Goal: Task Accomplishment & Management: Complete application form

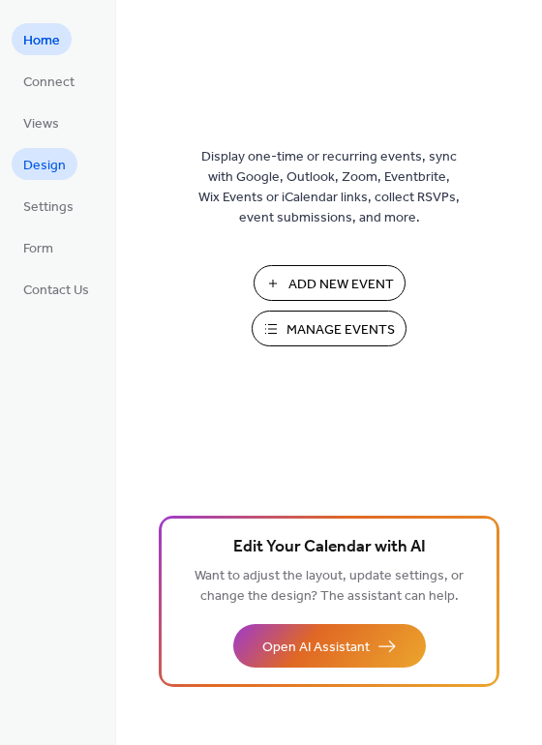
click at [39, 159] on span "Design" at bounding box center [44, 166] width 43 height 20
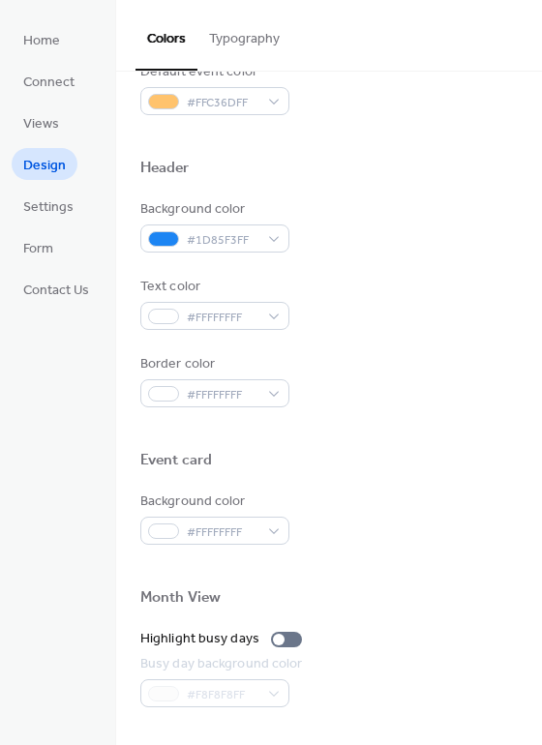
scroll to position [345, 0]
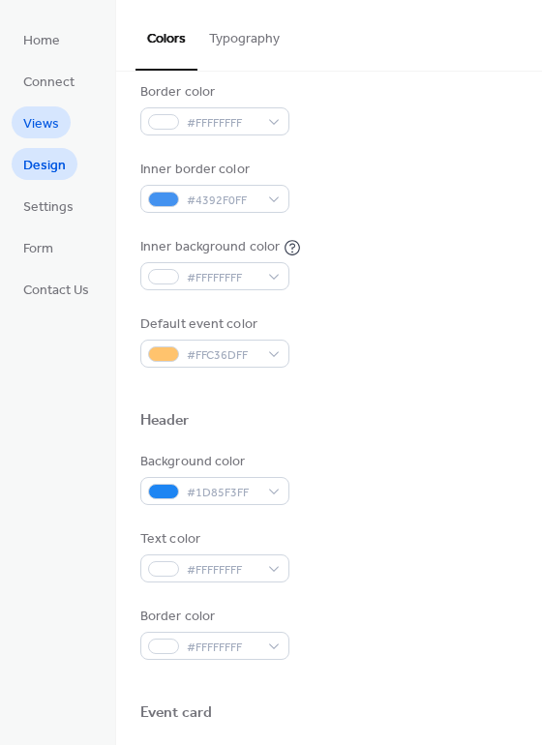
click at [52, 123] on span "Views" at bounding box center [41, 124] width 36 height 20
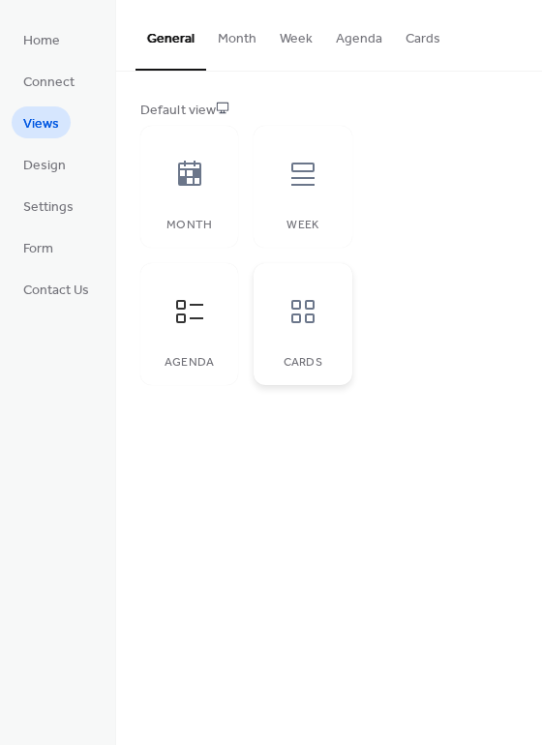
click at [325, 350] on div "Cards" at bounding box center [303, 324] width 98 height 122
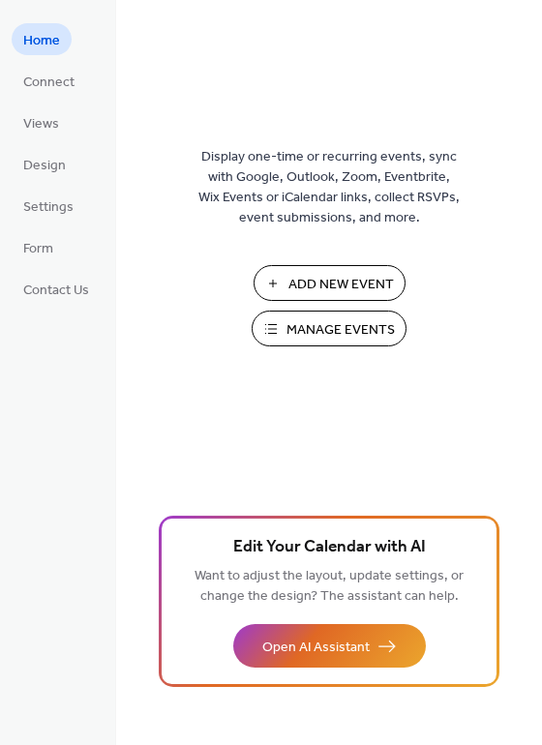
click at [284, 319] on button "Manage Events" at bounding box center [329, 329] width 155 height 36
click at [50, 86] on span "Connect" at bounding box center [48, 83] width 51 height 20
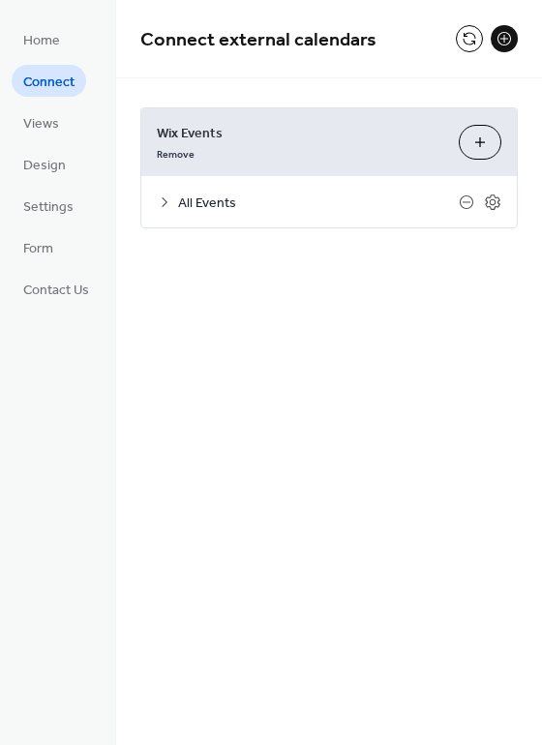
click at [165, 207] on icon at bounding box center [164, 202] width 15 height 15
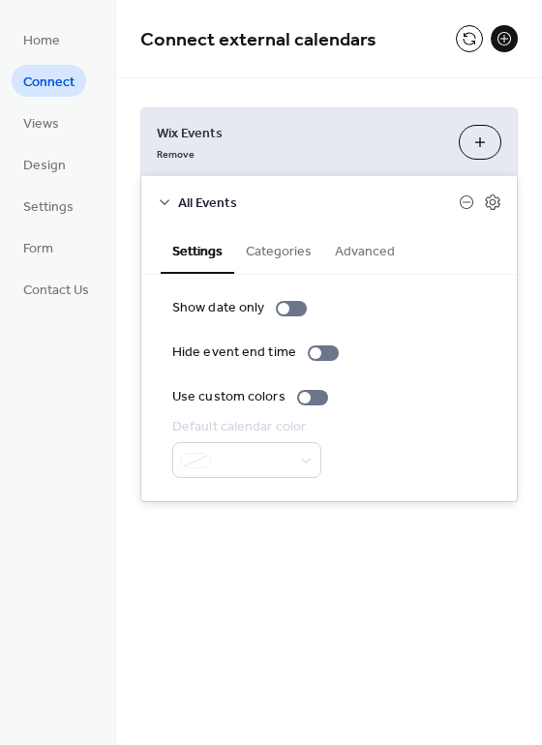
click at [283, 255] on button "Categories" at bounding box center [278, 249] width 89 height 45
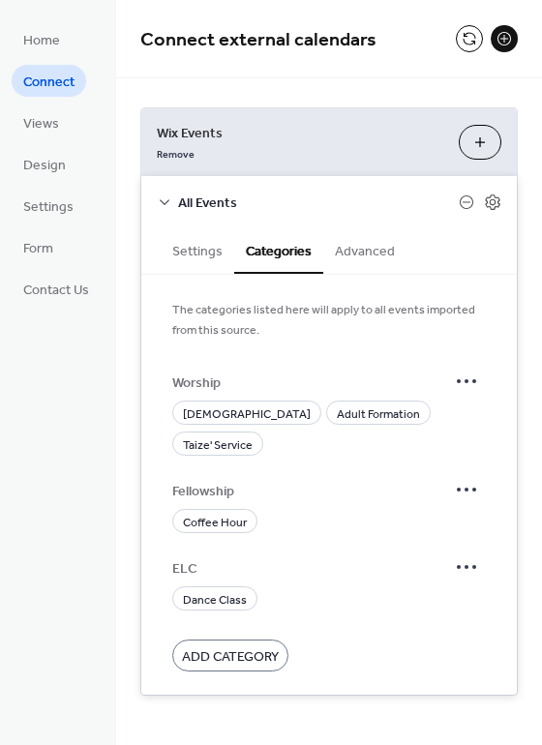
click at [334, 247] on button "Advanced" at bounding box center [364, 249] width 83 height 45
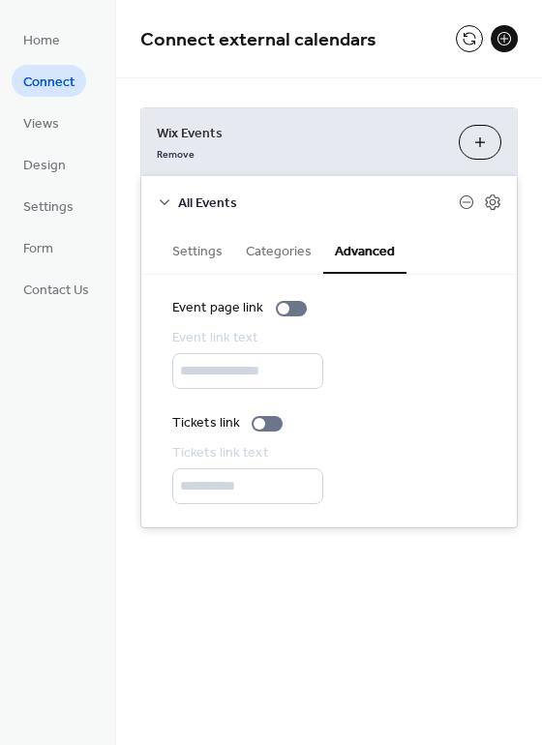
click at [166, 199] on icon at bounding box center [164, 202] width 15 height 15
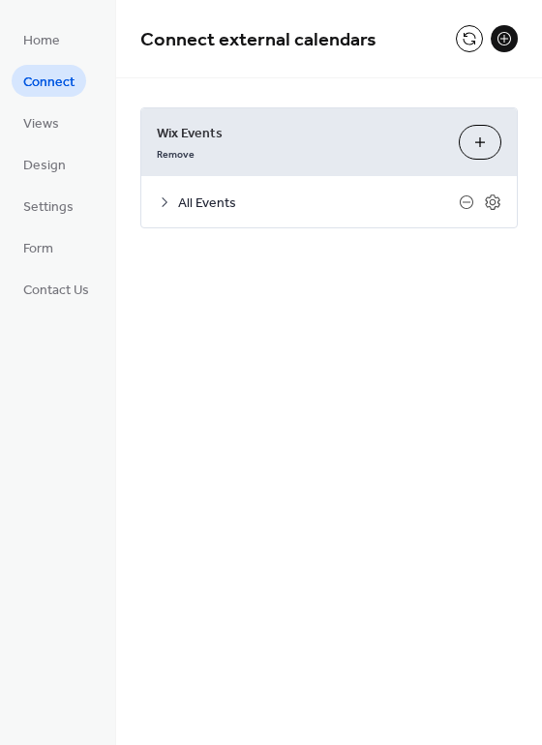
click at [471, 144] on button "Customize" at bounding box center [480, 142] width 43 height 35
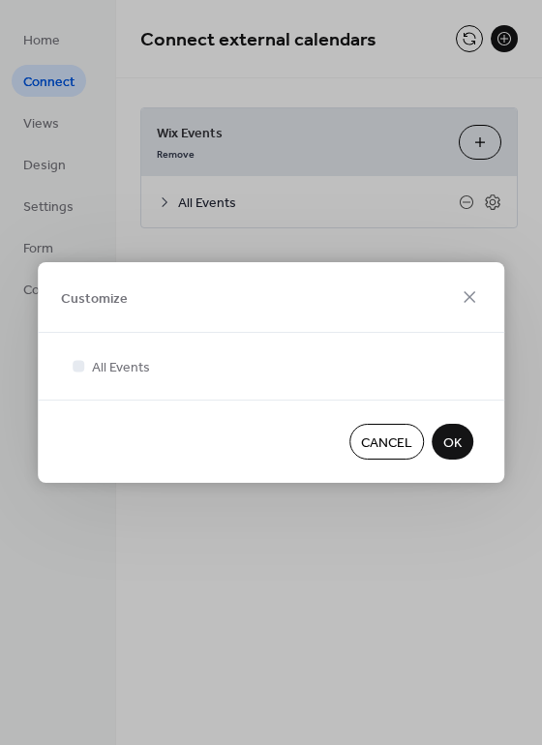
click at [456, 428] on button "OK" at bounding box center [453, 442] width 42 height 36
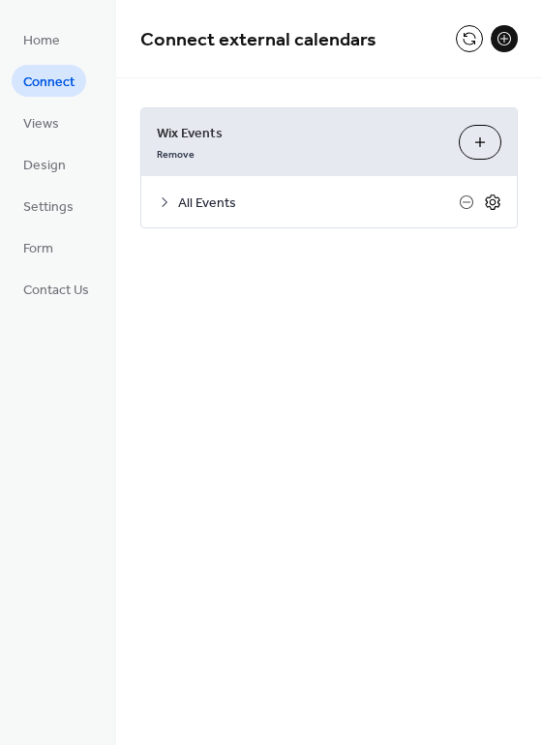
click at [490, 200] on icon at bounding box center [492, 202] width 17 height 17
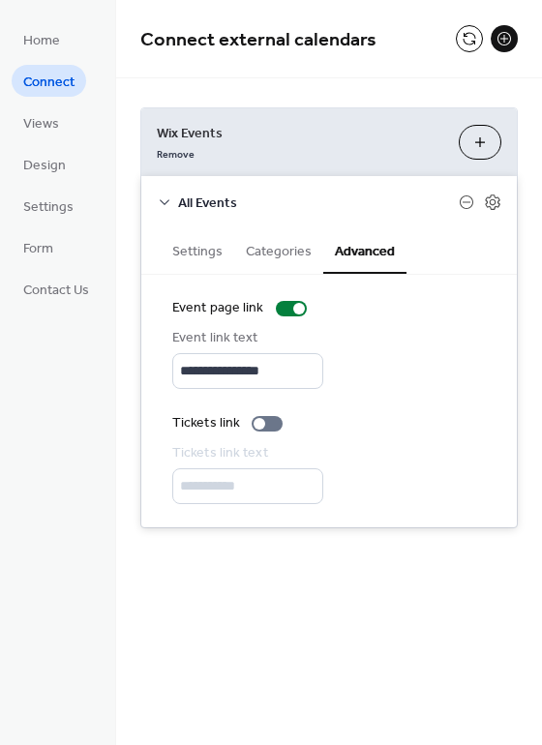
click at [397, 607] on div "**********" at bounding box center [329, 372] width 426 height 745
click at [256, 139] on span "Wix Events" at bounding box center [300, 134] width 286 height 20
click at [164, 198] on icon at bounding box center [164, 202] width 15 height 15
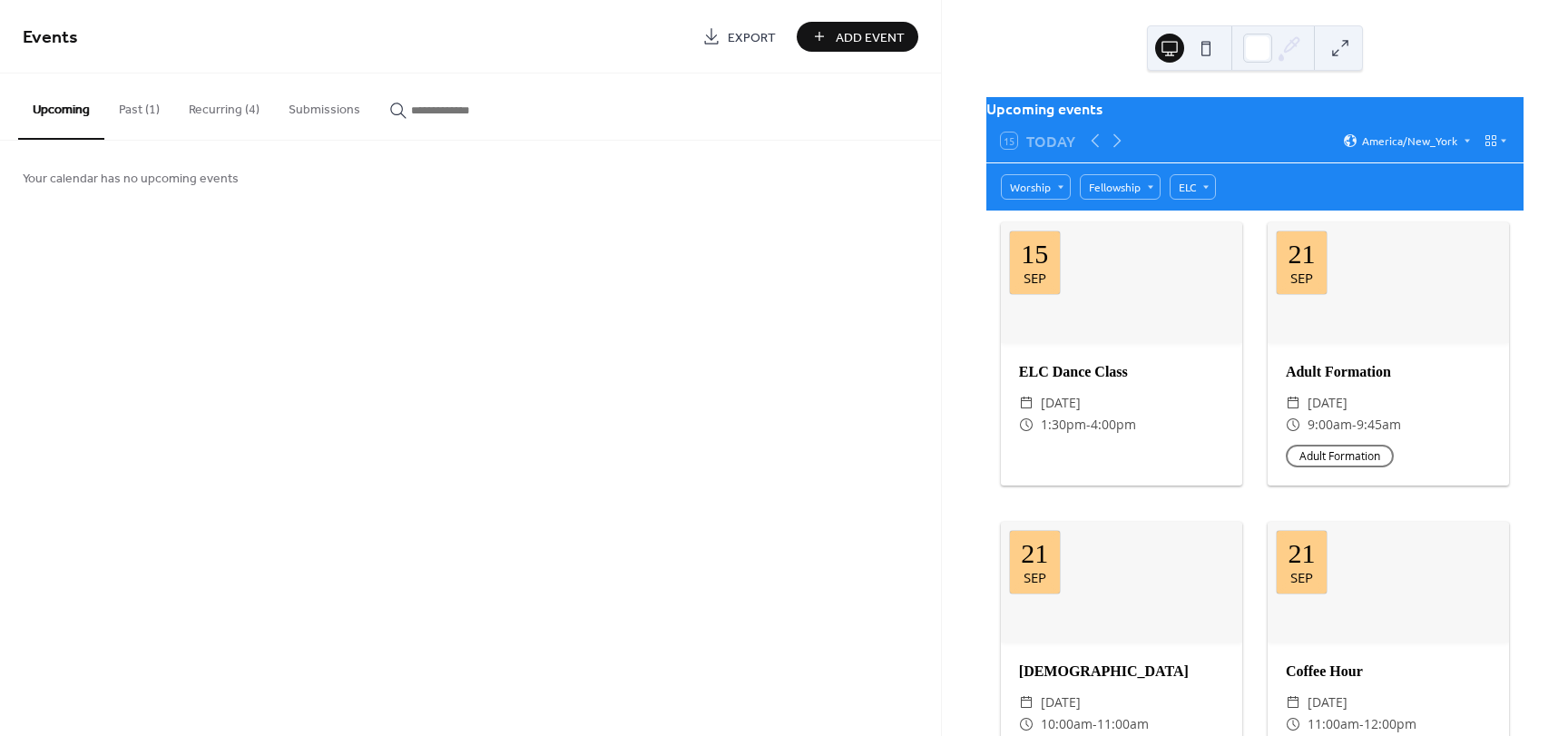
click at [854, 38] on span "Add Event" at bounding box center [870, 38] width 69 height 19
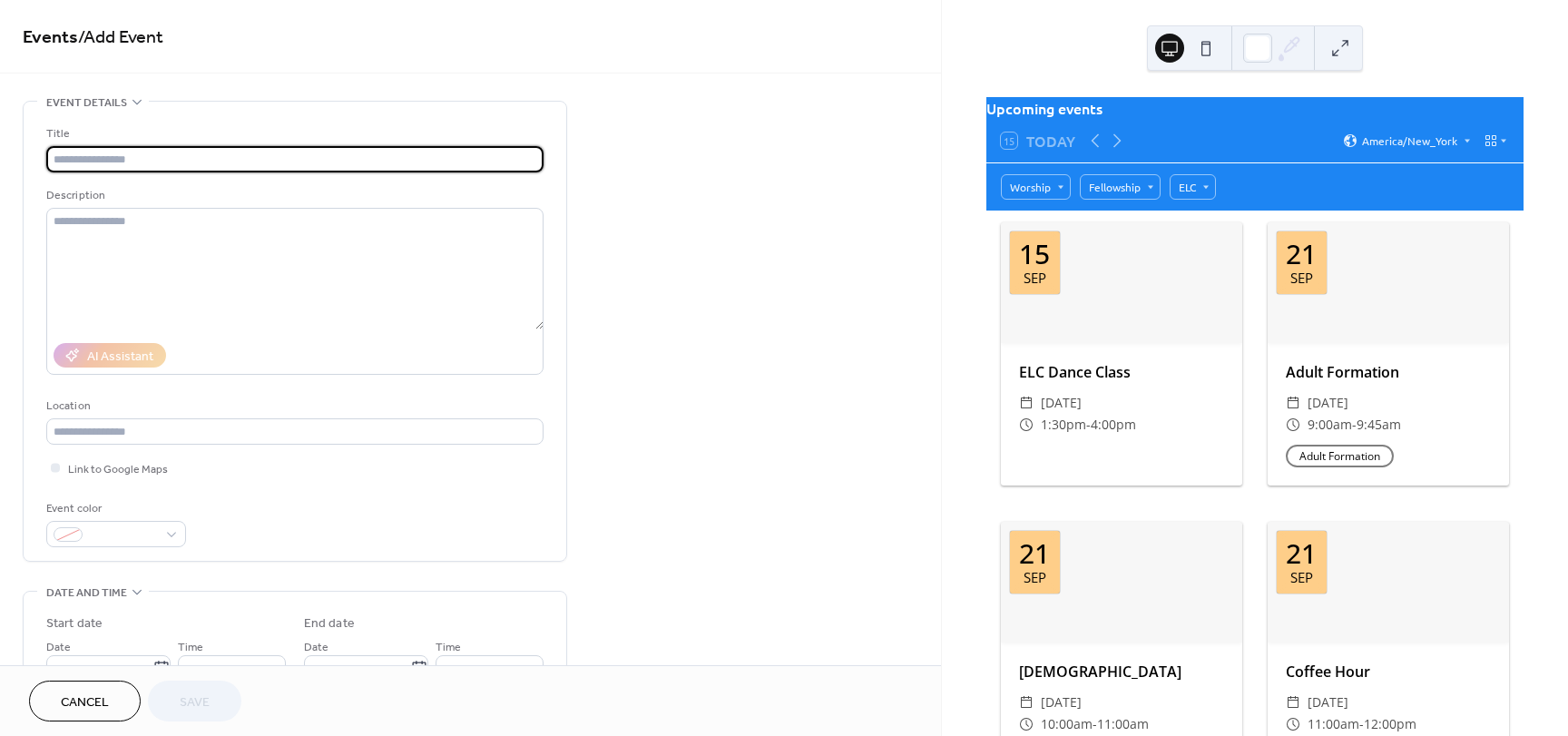
click at [94, 701] on span "Cancel" at bounding box center [84, 702] width 48 height 19
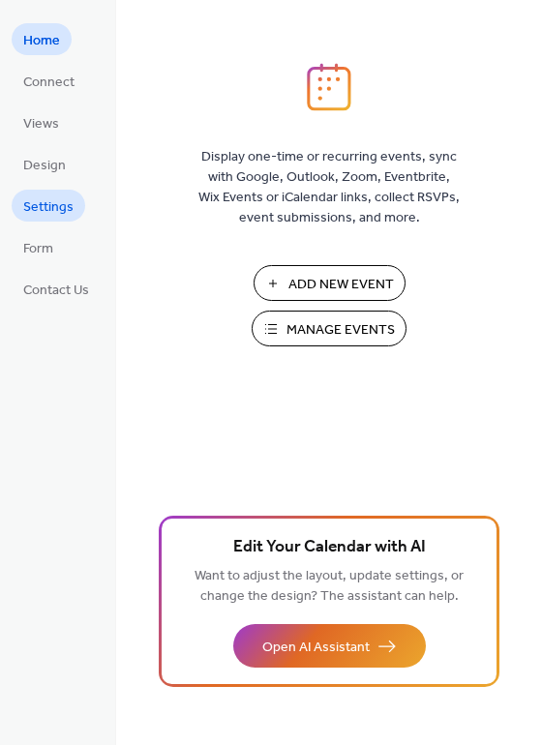
click at [48, 215] on span "Settings" at bounding box center [48, 207] width 50 height 20
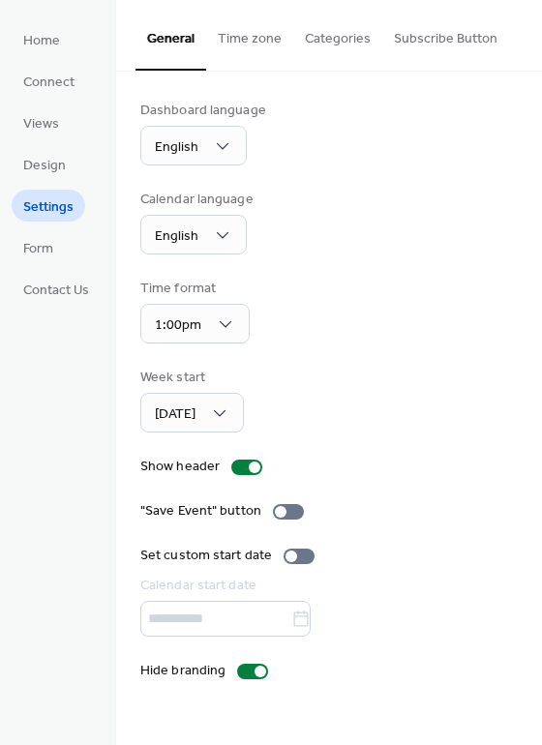
click at [323, 42] on button "Categories" at bounding box center [337, 34] width 89 height 69
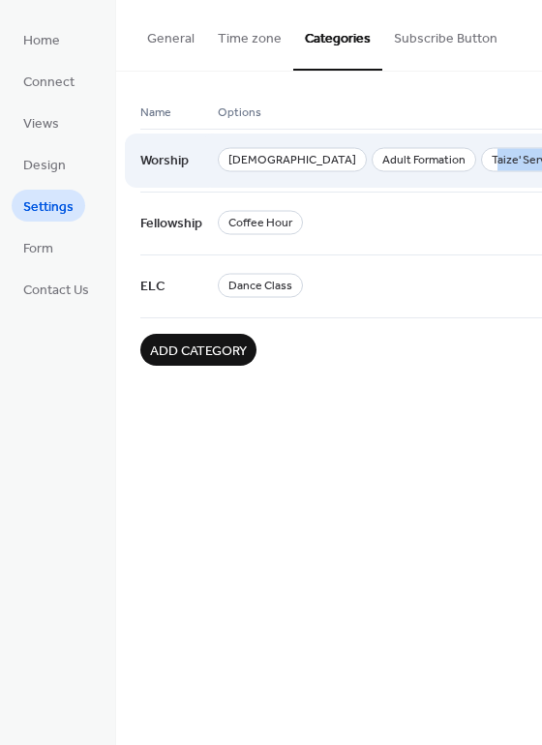
drag, startPoint x: 522, startPoint y: 166, endPoint x: 436, endPoint y: 186, distance: 88.3
click at [443, 181] on div "Holy Eucharist Adult Formation Taize' Service" at bounding box center [403, 160] width 370 height 63
click at [392, 187] on div "Holy Eucharist Adult Formation Taize' Service" at bounding box center [403, 160] width 370 height 63
click at [159, 165] on span "Worship" at bounding box center [164, 161] width 48 height 37
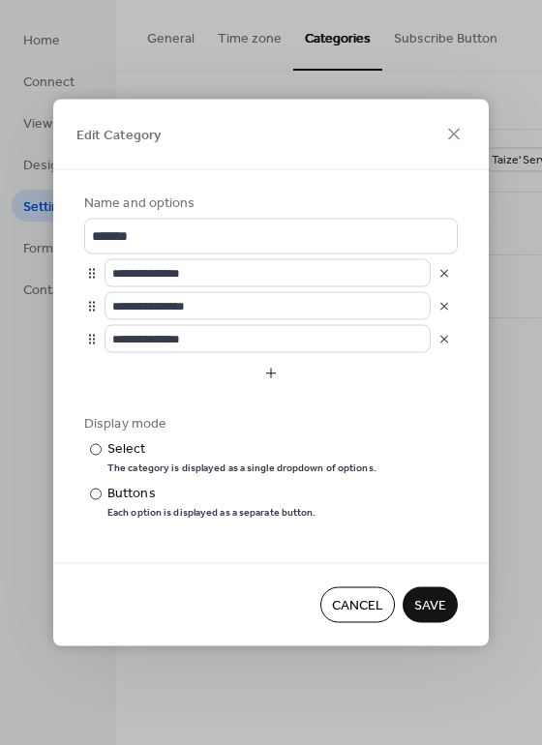
click at [375, 604] on span "Cancel" at bounding box center [357, 606] width 51 height 20
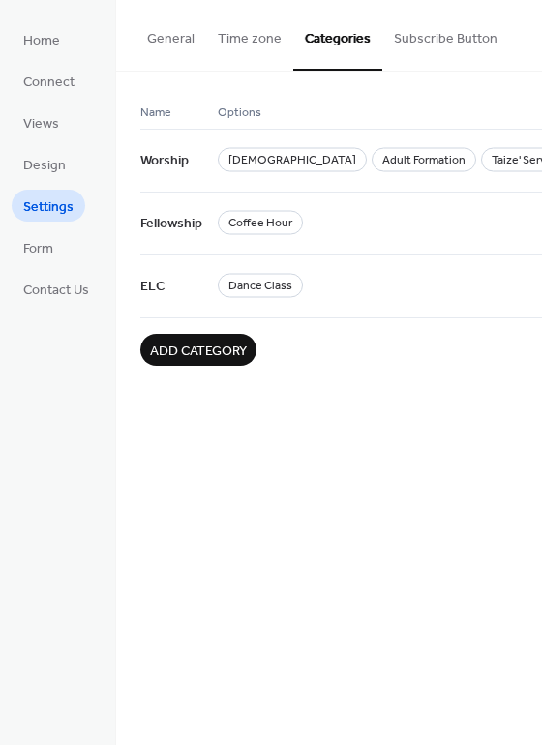
click at [201, 346] on span "Add category" at bounding box center [198, 352] width 97 height 20
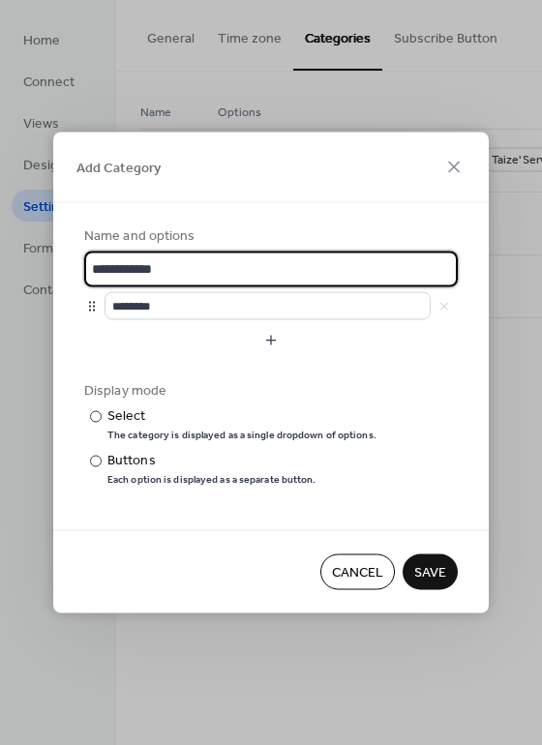
click at [355, 579] on span "Cancel" at bounding box center [357, 573] width 51 height 20
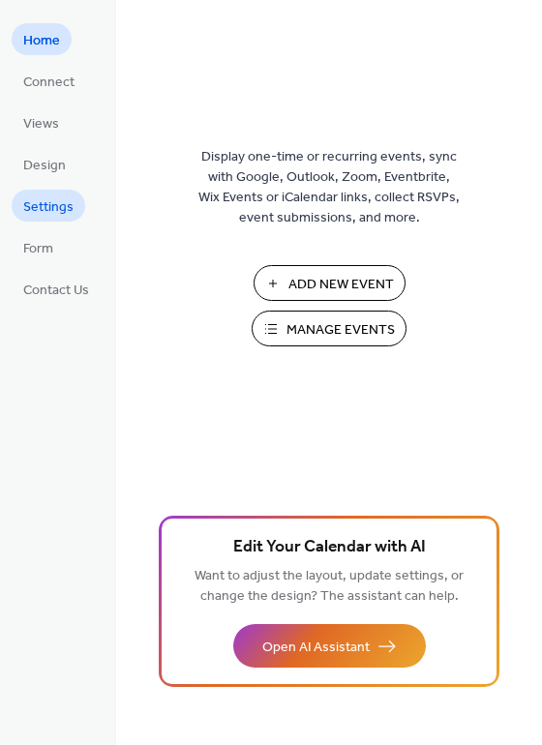
click at [33, 217] on span "Settings" at bounding box center [48, 207] width 50 height 20
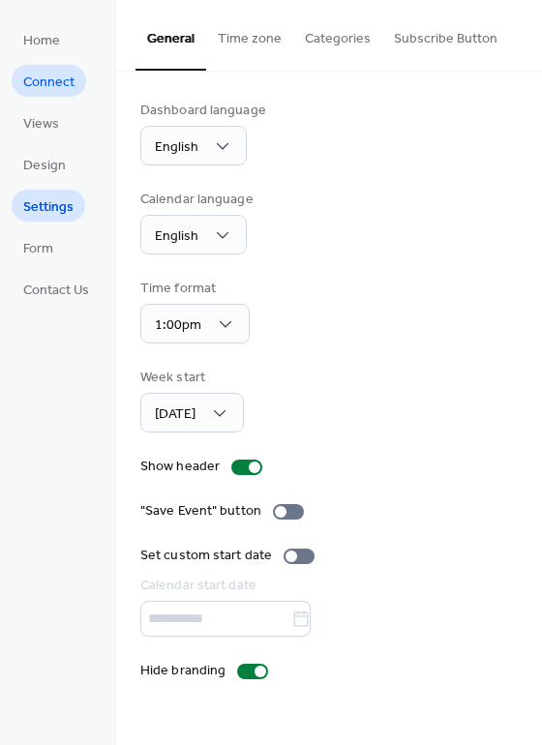
click at [58, 93] on span "Connect" at bounding box center [48, 83] width 51 height 20
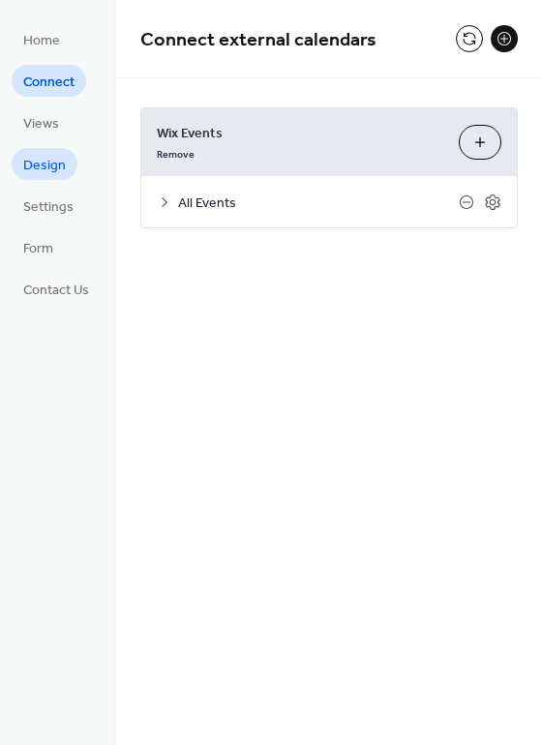
click at [63, 156] on span "Design" at bounding box center [44, 166] width 43 height 20
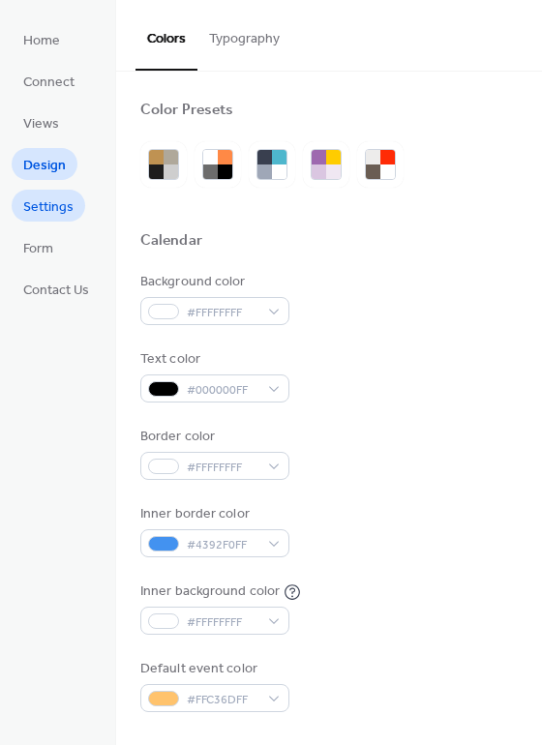
click at [76, 215] on link "Settings" at bounding box center [49, 206] width 74 height 32
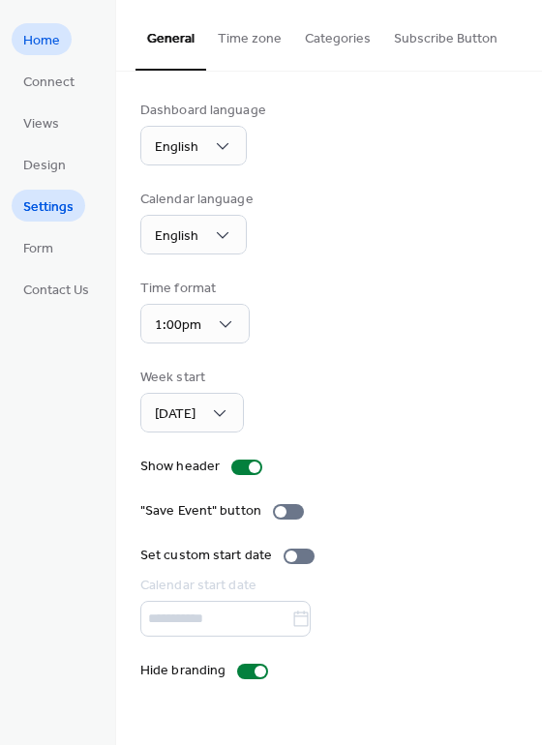
click at [49, 47] on span "Home" at bounding box center [41, 41] width 37 height 20
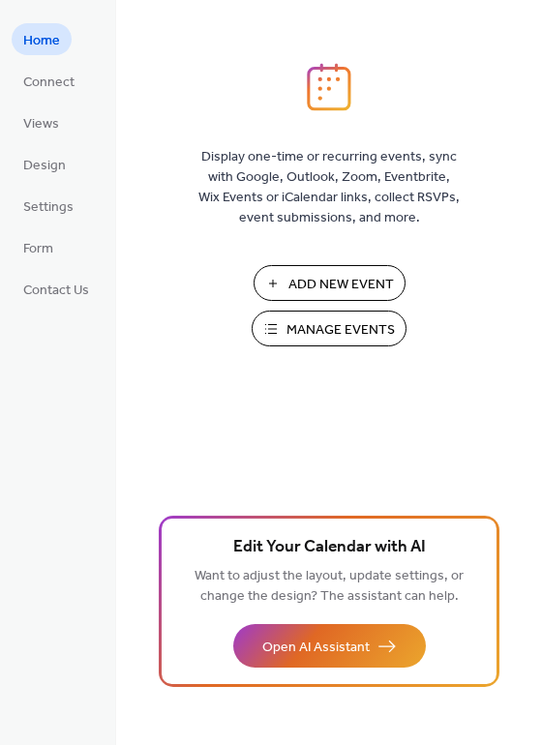
click at [289, 328] on span "Manage Events" at bounding box center [340, 330] width 108 height 20
click at [50, 165] on span "Design" at bounding box center [44, 166] width 43 height 20
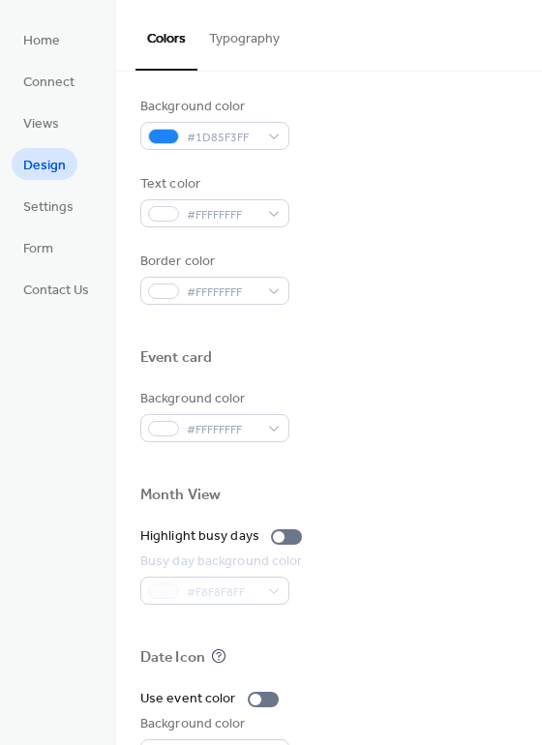
scroll to position [828, 0]
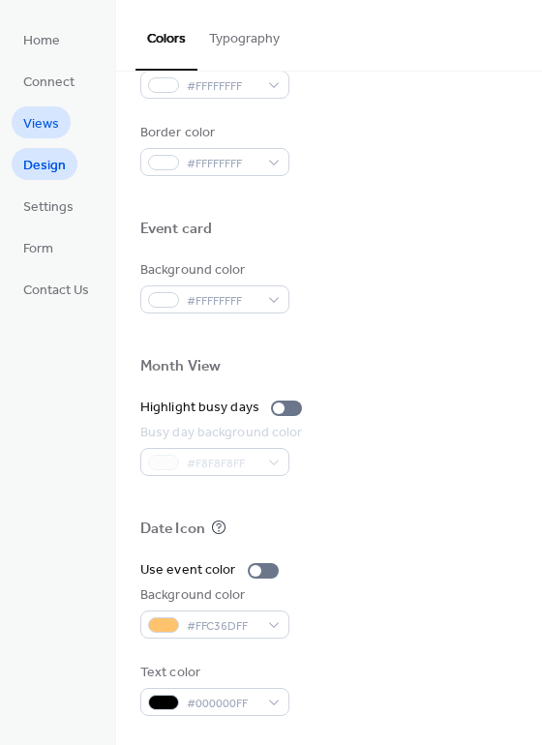
click at [66, 123] on link "Views" at bounding box center [41, 122] width 59 height 32
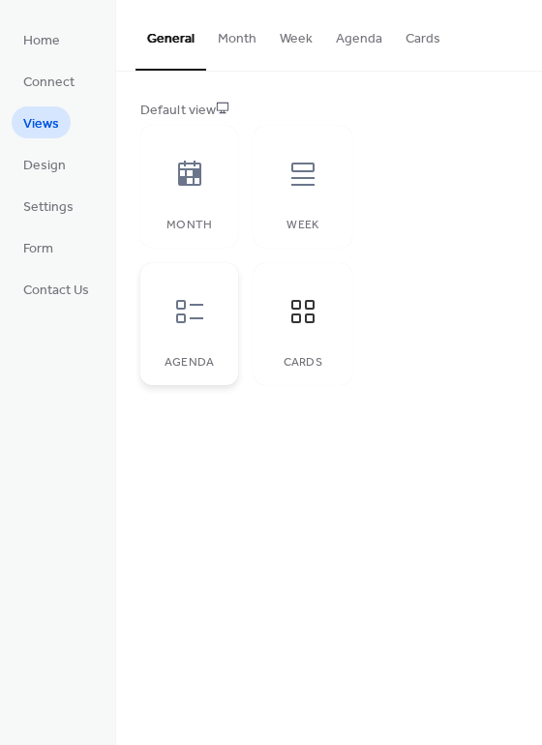
click at [195, 329] on div at bounding box center [190, 312] width 58 height 58
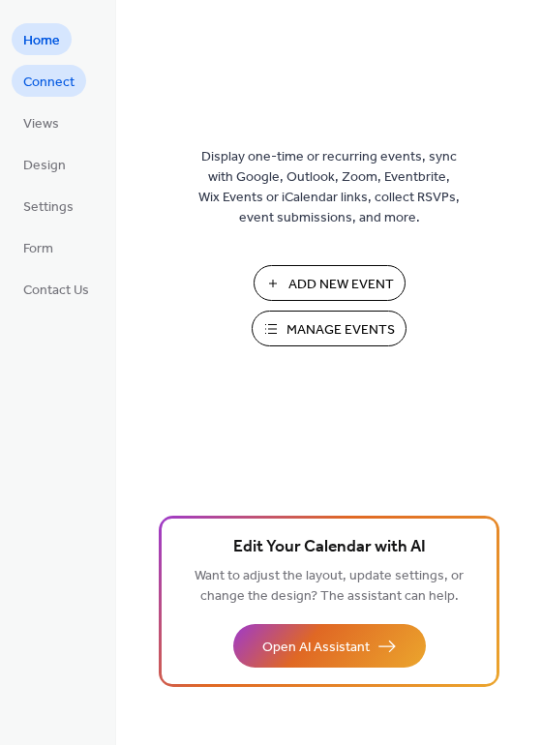
click at [38, 87] on span "Connect" at bounding box center [48, 83] width 51 height 20
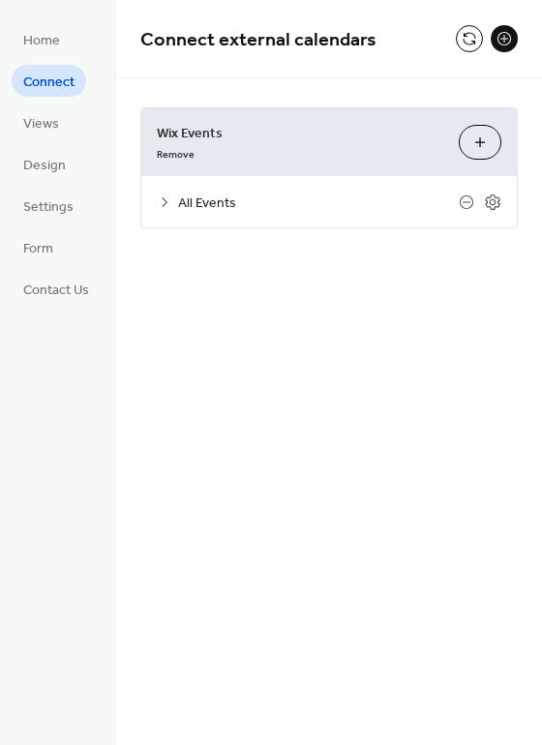
click at [172, 211] on div "All Events" at bounding box center [329, 201] width 376 height 51
click at [168, 202] on icon at bounding box center [164, 202] width 15 height 15
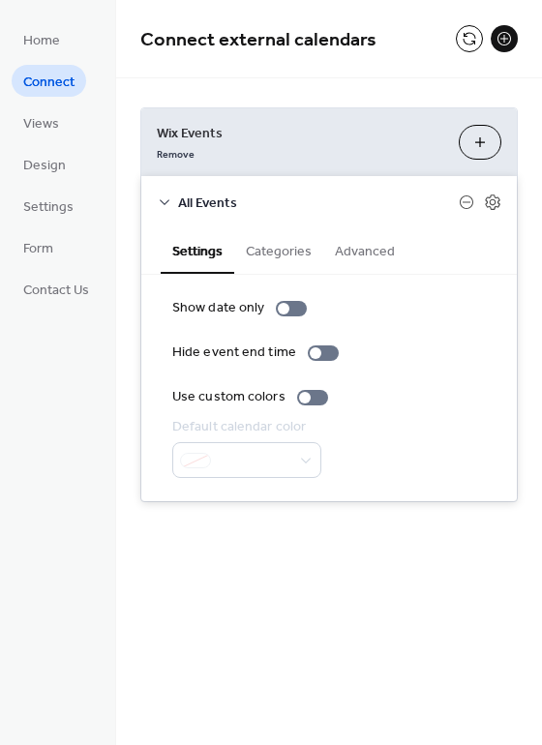
click at [278, 243] on button "Categories" at bounding box center [278, 249] width 89 height 45
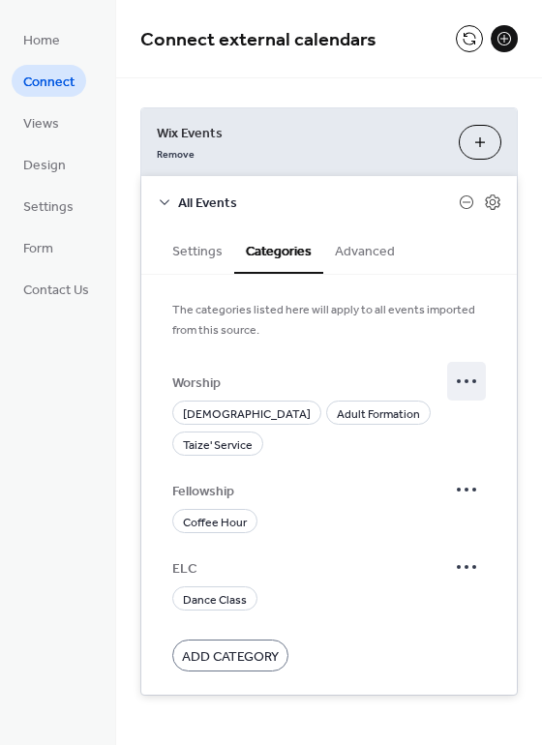
click at [465, 381] on circle at bounding box center [467, 381] width 4 height 4
click at [346, 558] on span "ELC" at bounding box center [309, 568] width 275 height 20
click at [30, 36] on span "Home" at bounding box center [41, 41] width 37 height 20
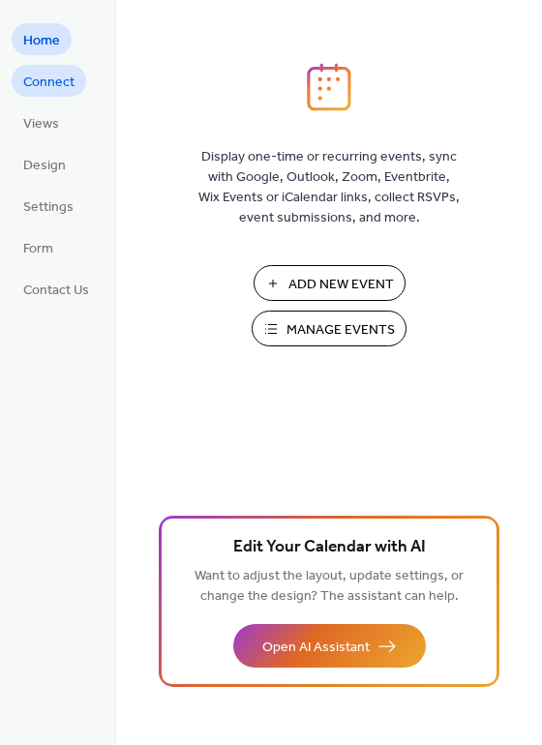
click at [40, 86] on span "Connect" at bounding box center [48, 83] width 51 height 20
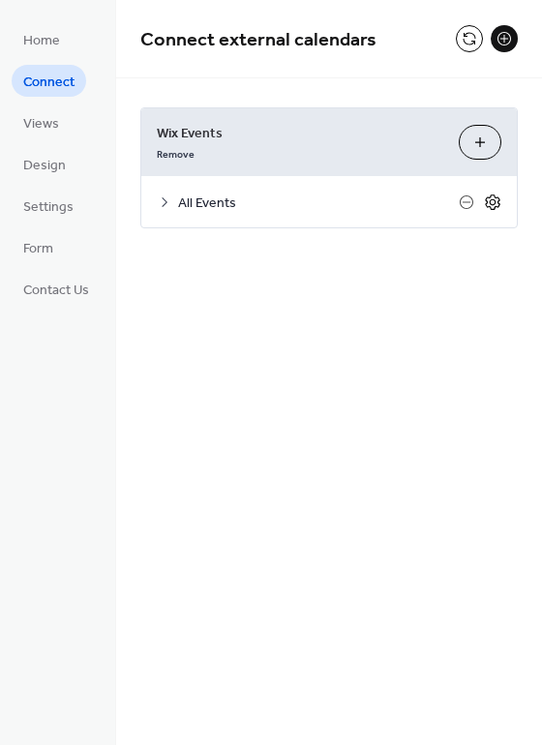
click at [497, 209] on icon at bounding box center [492, 202] width 17 height 17
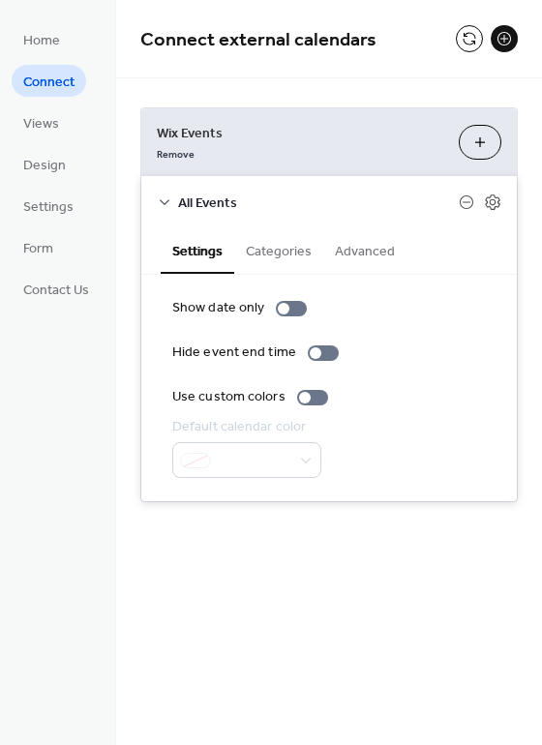
drag, startPoint x: 391, startPoint y: 77, endPoint x: 422, endPoint y: 42, distance: 47.3
click at [398, 69] on div "Connect external calendars" at bounding box center [329, 39] width 426 height 78
click at [467, 41] on button at bounding box center [469, 38] width 27 height 27
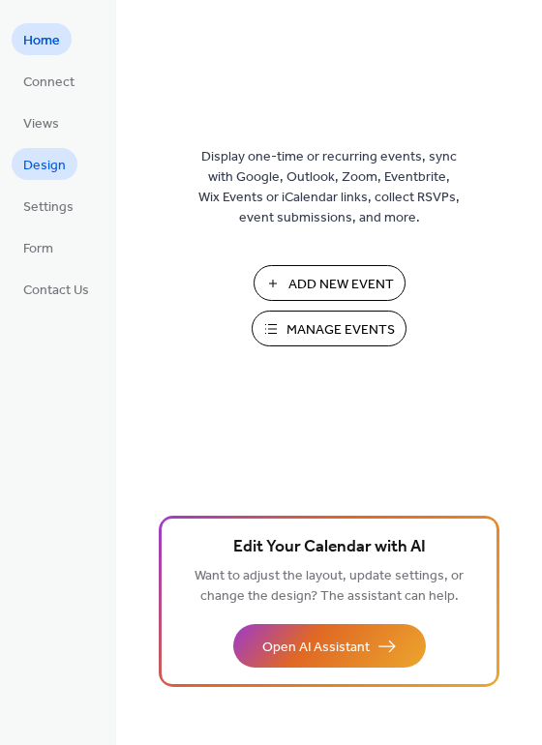
click at [35, 161] on span "Design" at bounding box center [44, 166] width 43 height 20
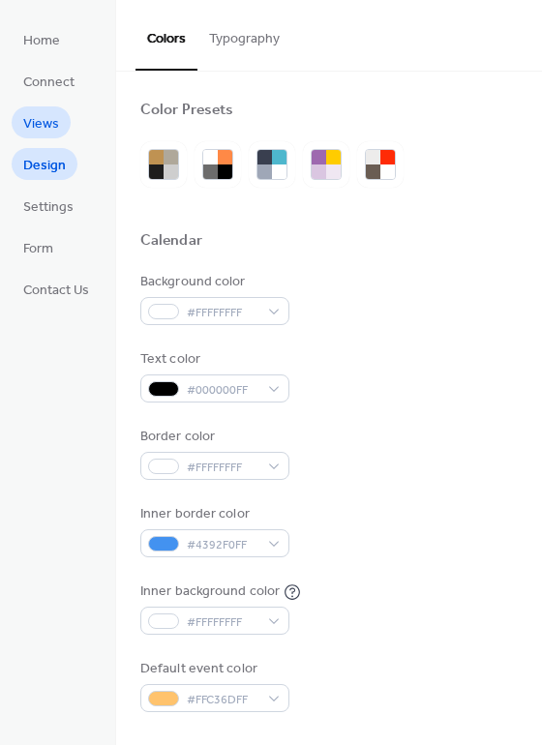
click at [40, 126] on span "Views" at bounding box center [41, 124] width 36 height 20
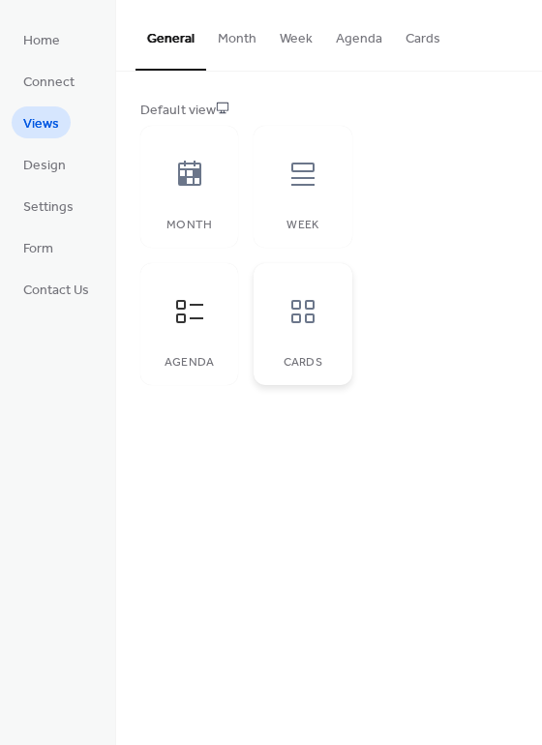
click at [295, 324] on icon at bounding box center [302, 311] width 31 height 31
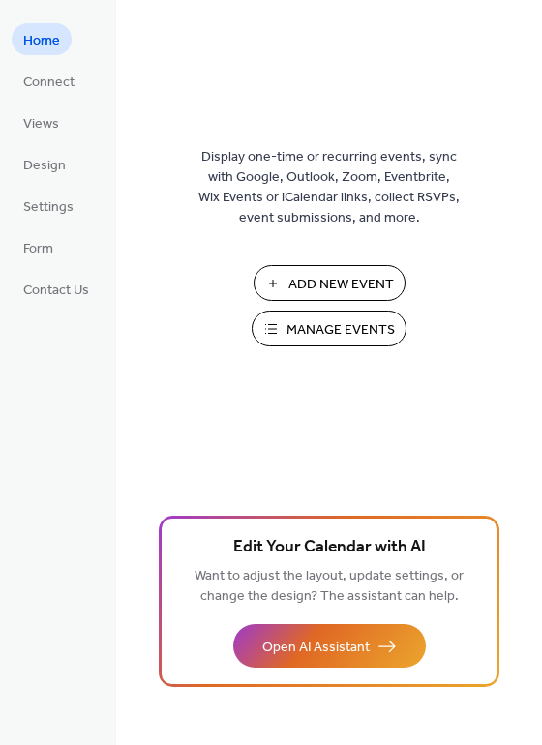
click at [353, 284] on span "Add New Event" at bounding box center [340, 285] width 105 height 20
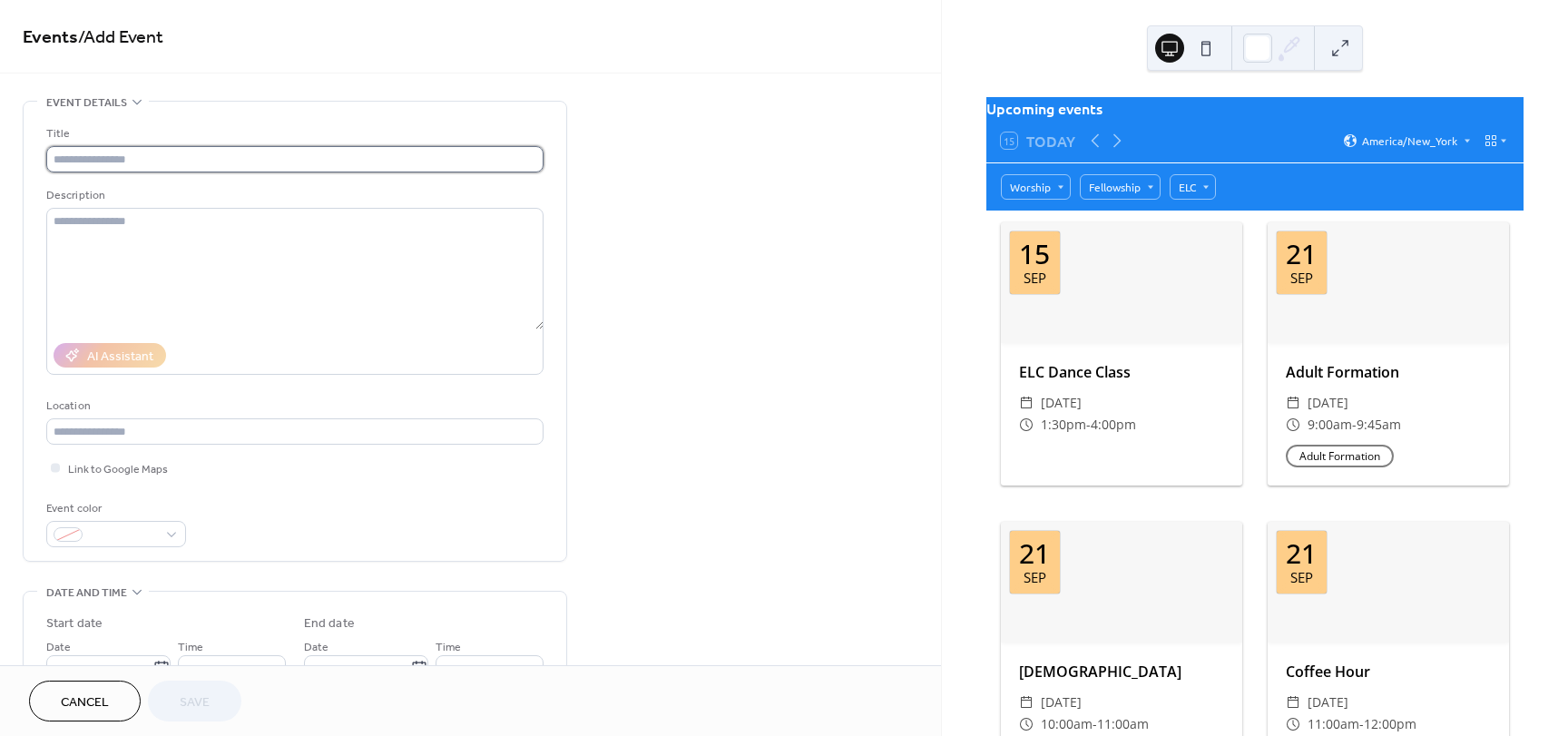
click at [384, 169] on input "text" at bounding box center [294, 159] width 497 height 26
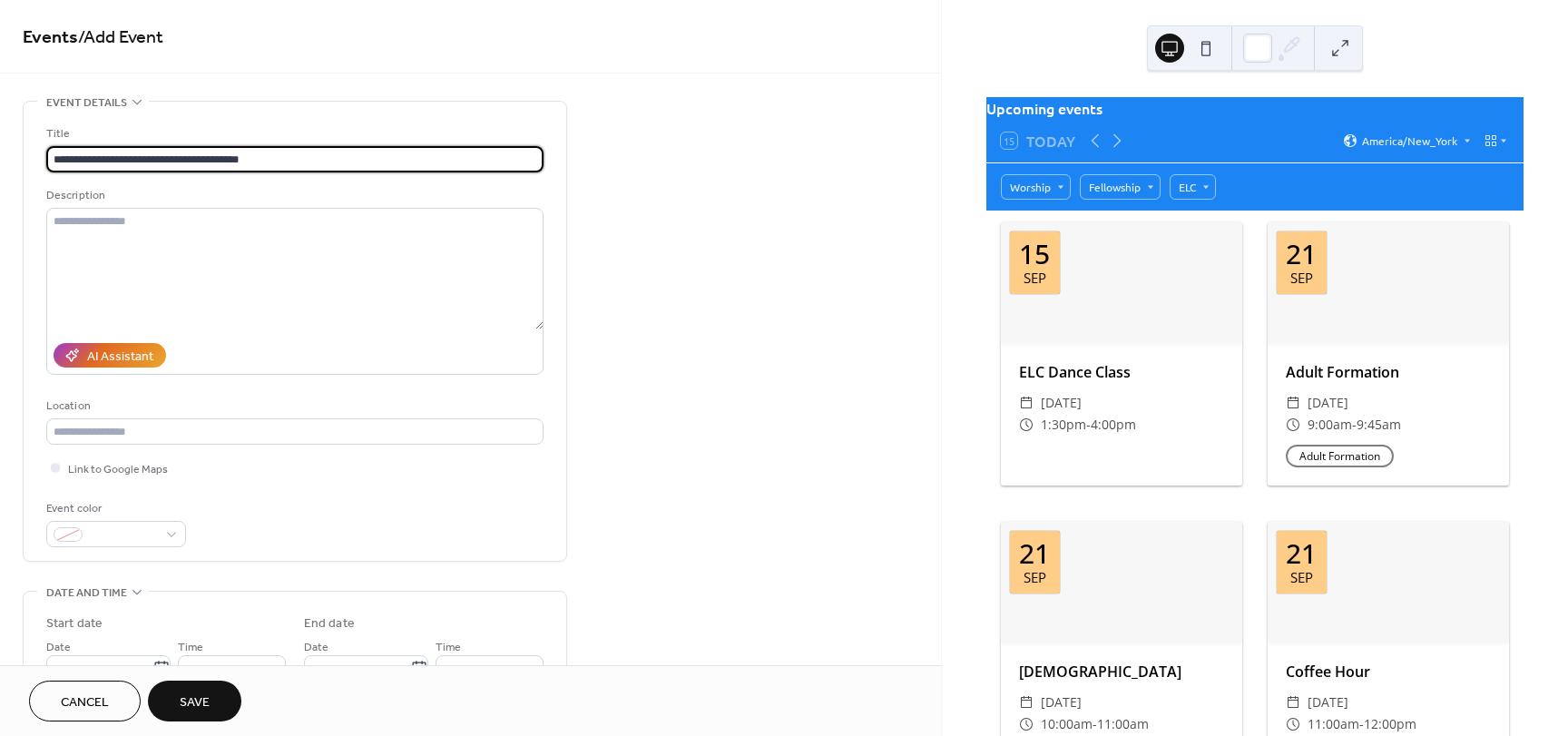
type input "**********"
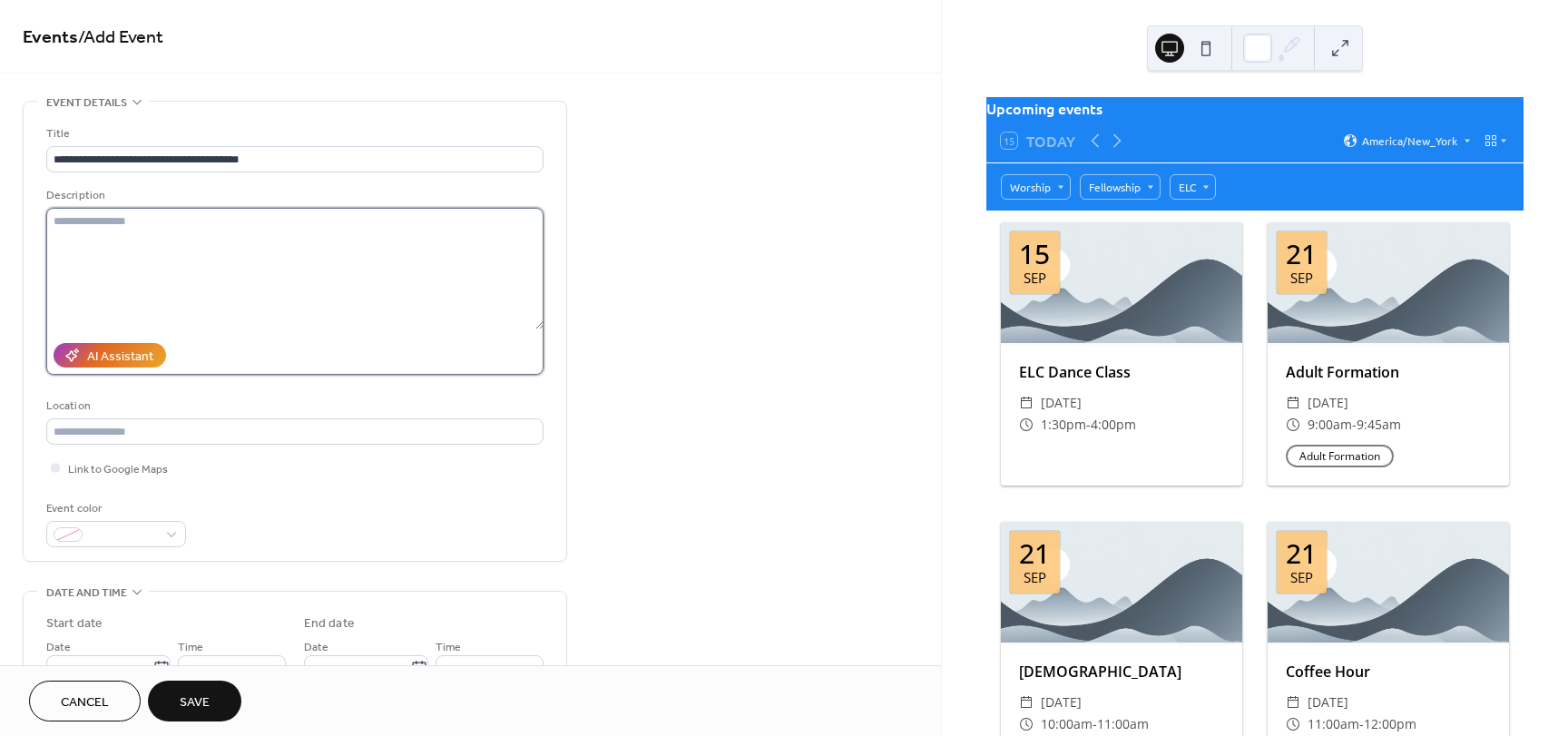
click at [279, 245] on textarea at bounding box center [294, 269] width 497 height 122
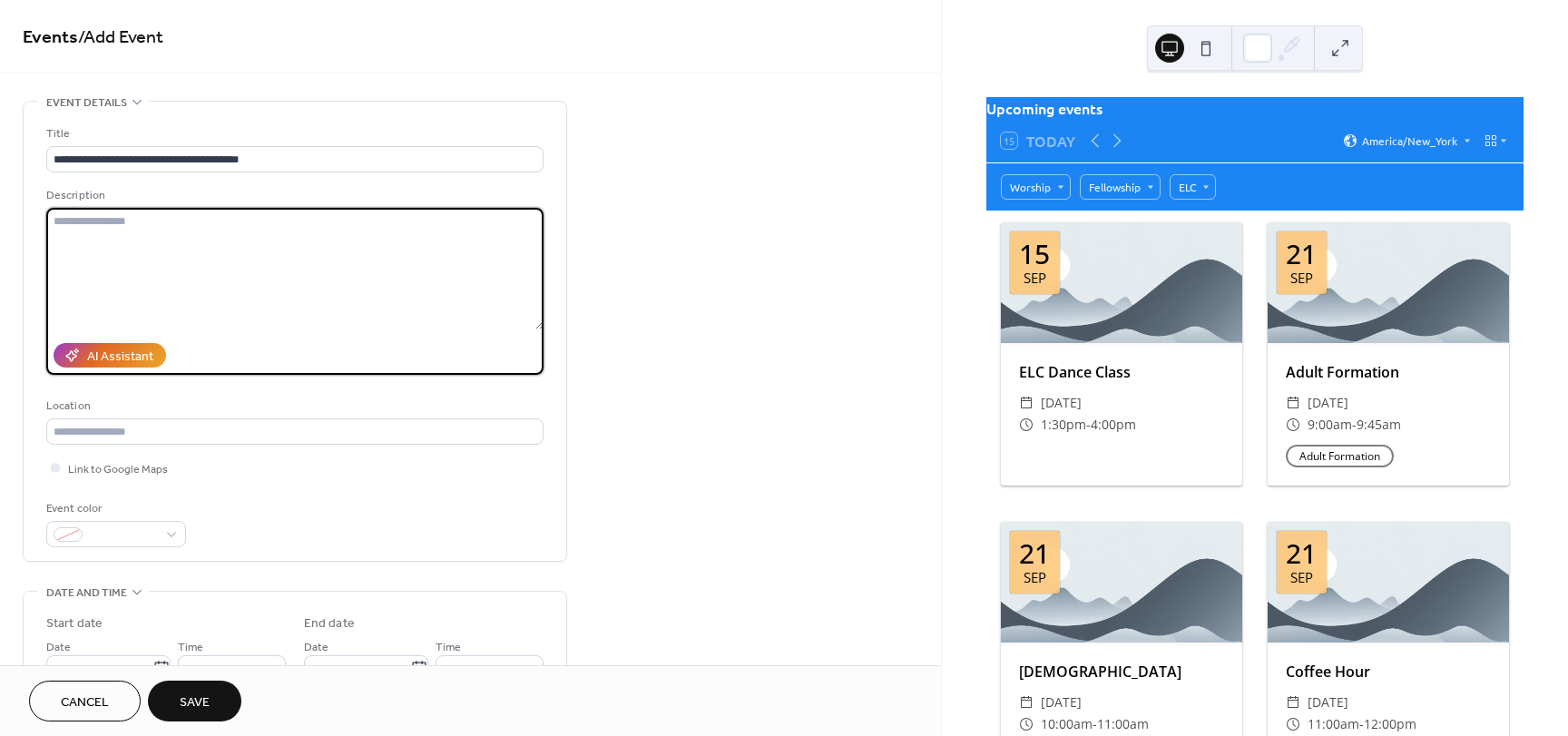
paste textarea "**********"
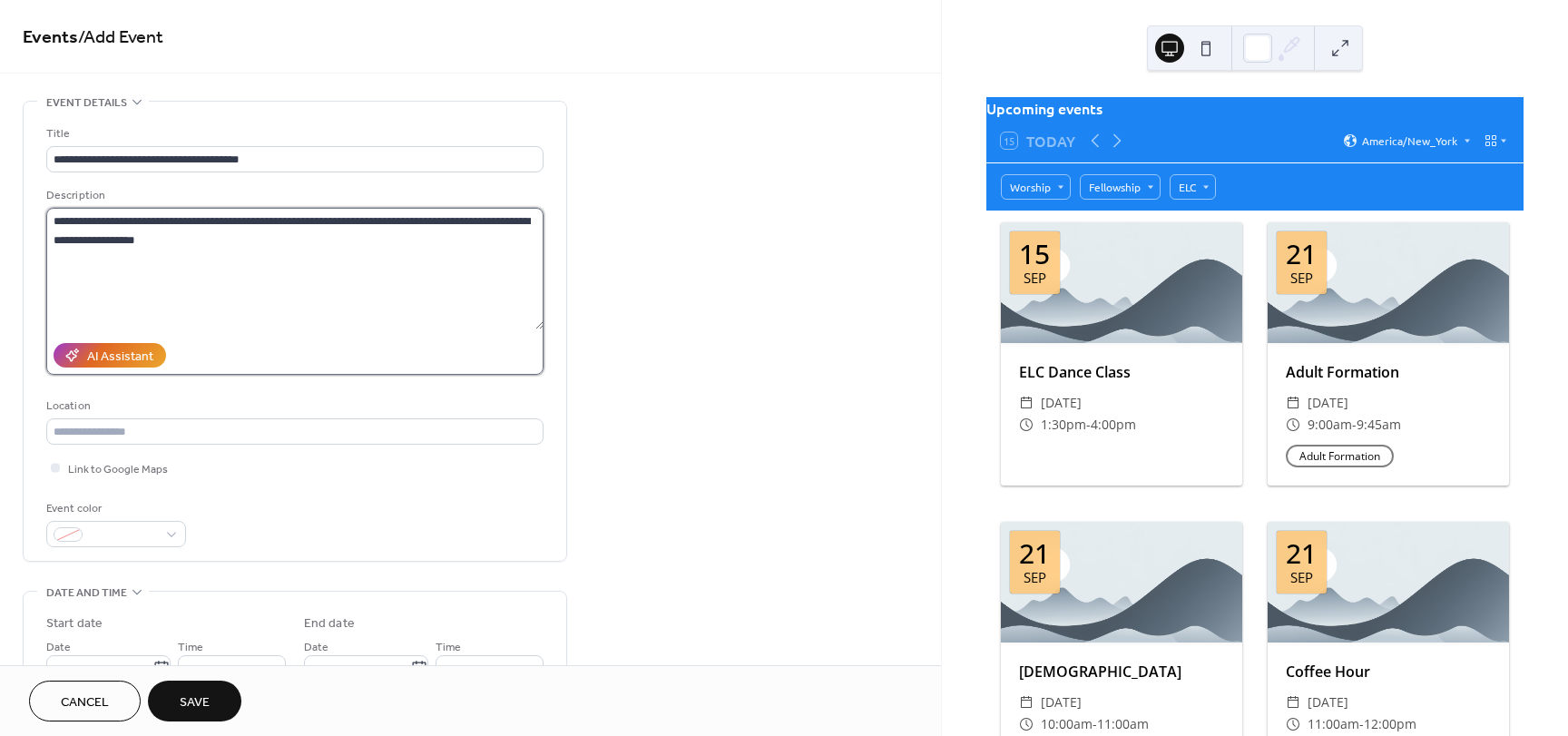
click at [94, 274] on textarea "**********" at bounding box center [294, 269] width 497 height 122
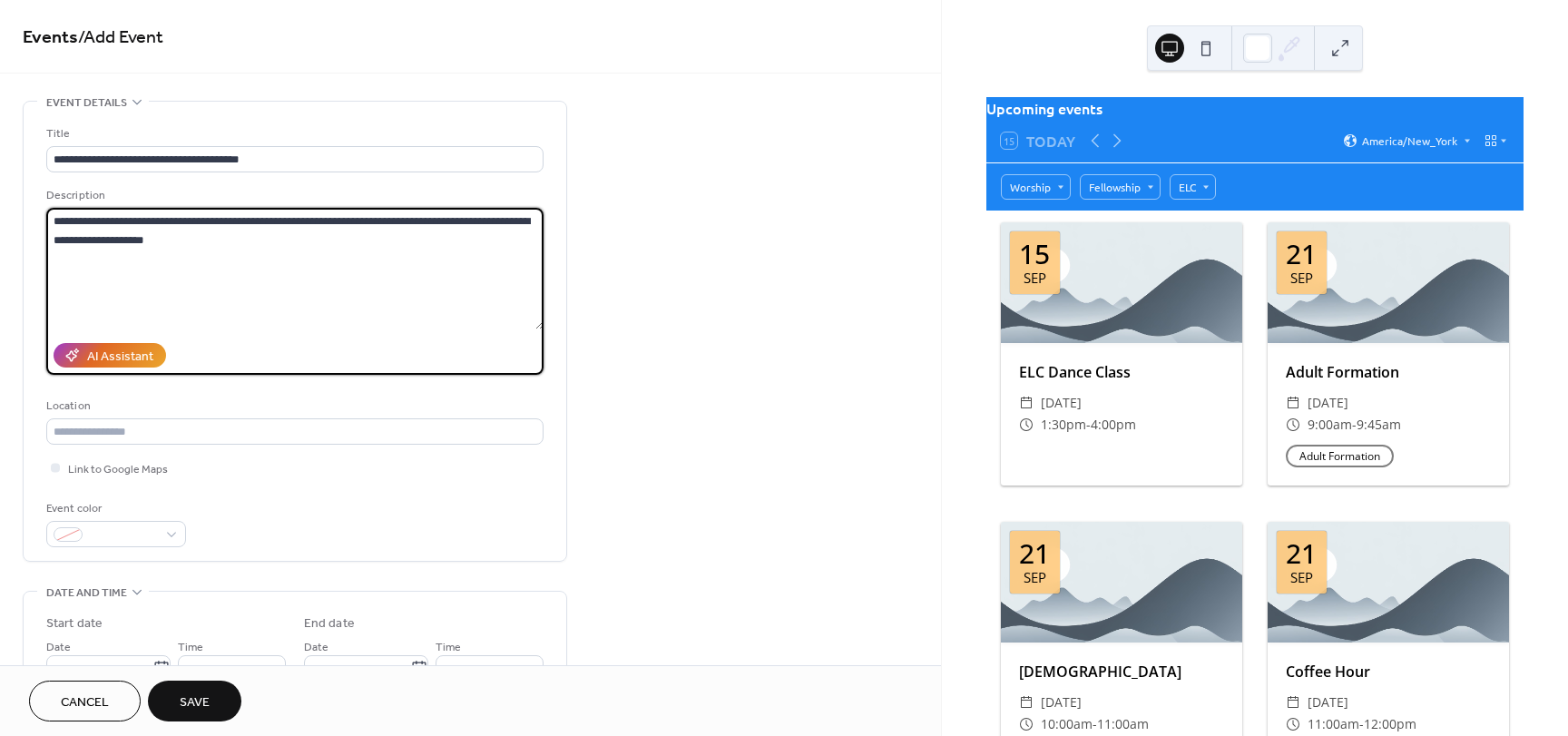
paste textarea "**********"
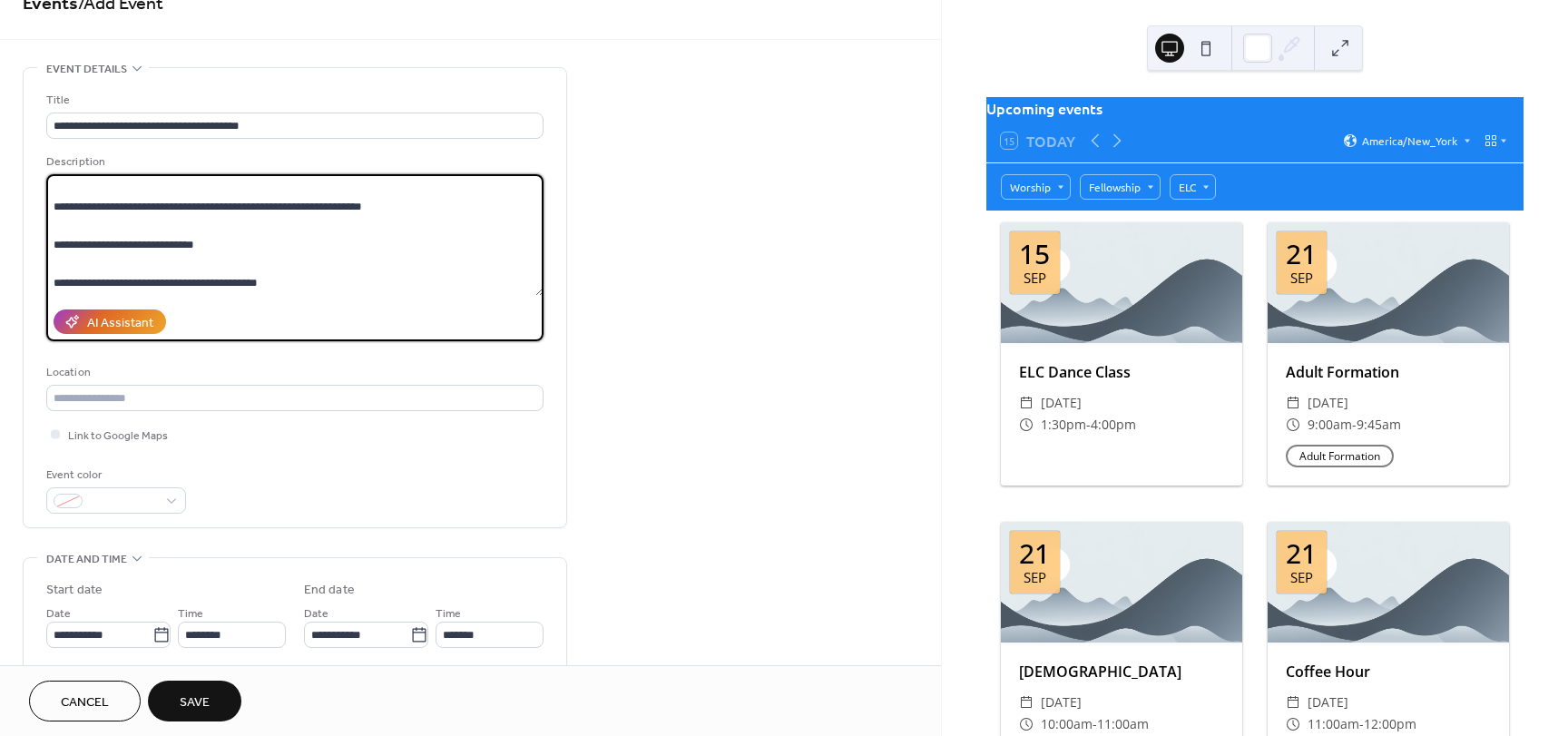
scroll to position [182, 0]
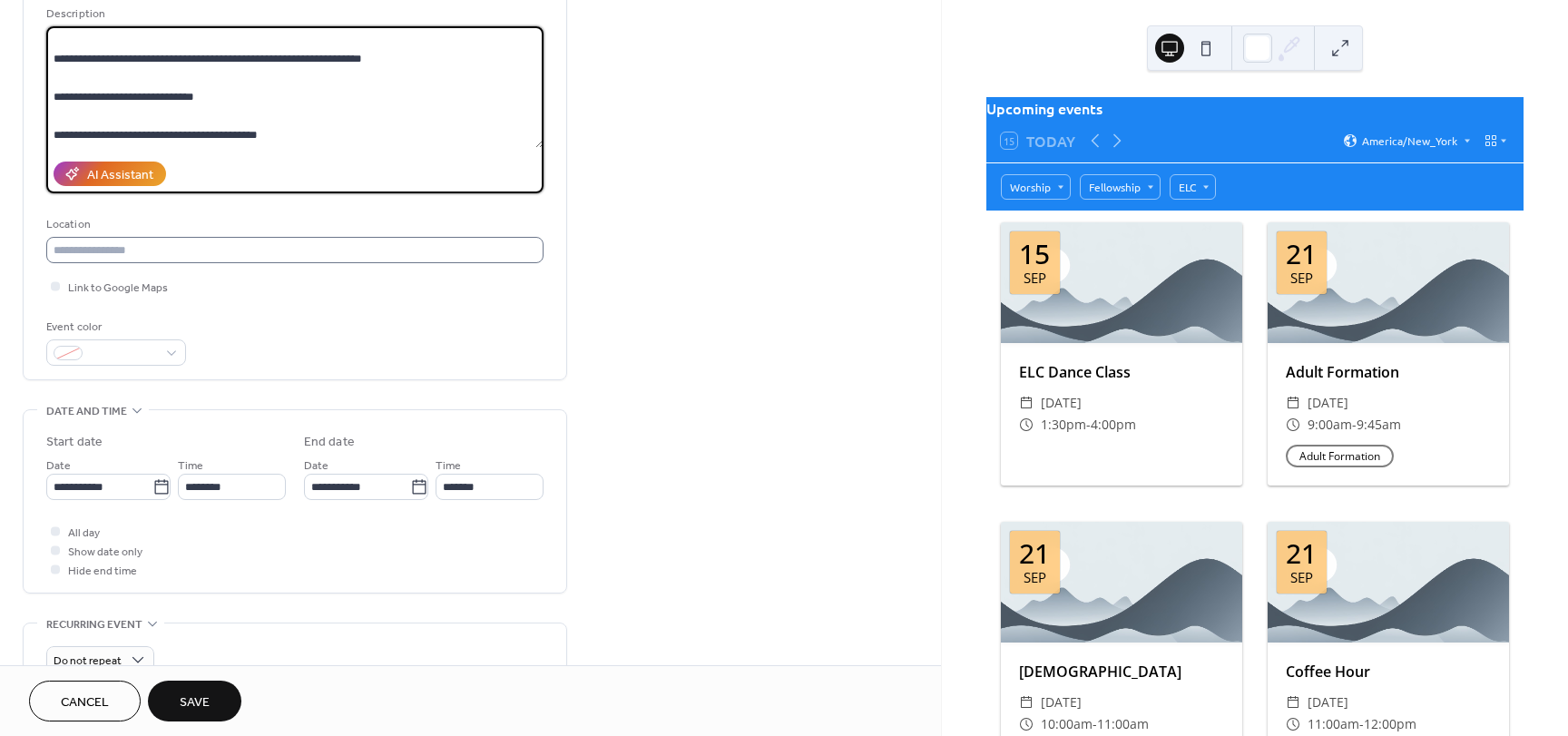
type textarea "**********"
click at [178, 254] on input "text" at bounding box center [294, 250] width 497 height 26
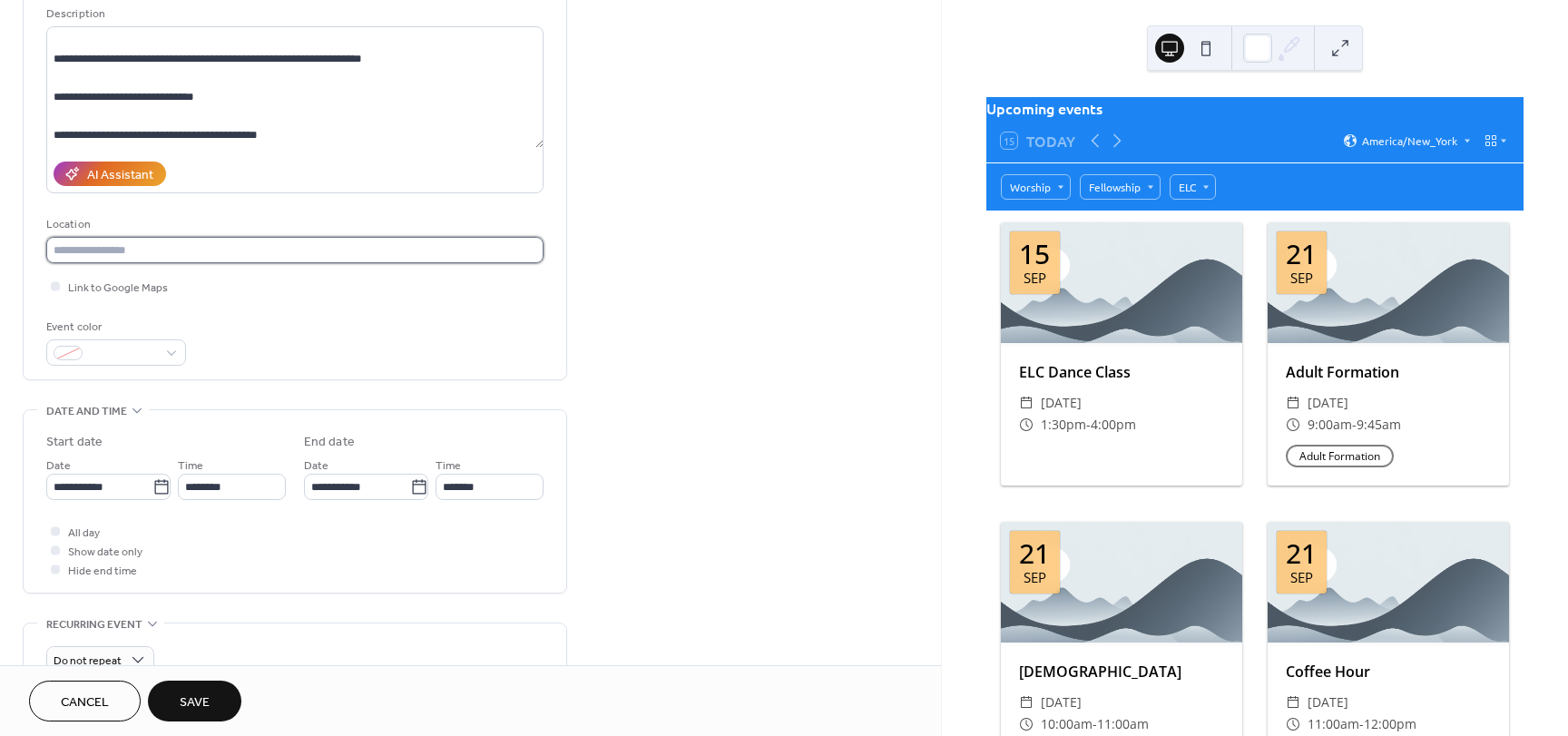
click at [116, 251] on input "text" at bounding box center [294, 250] width 497 height 26
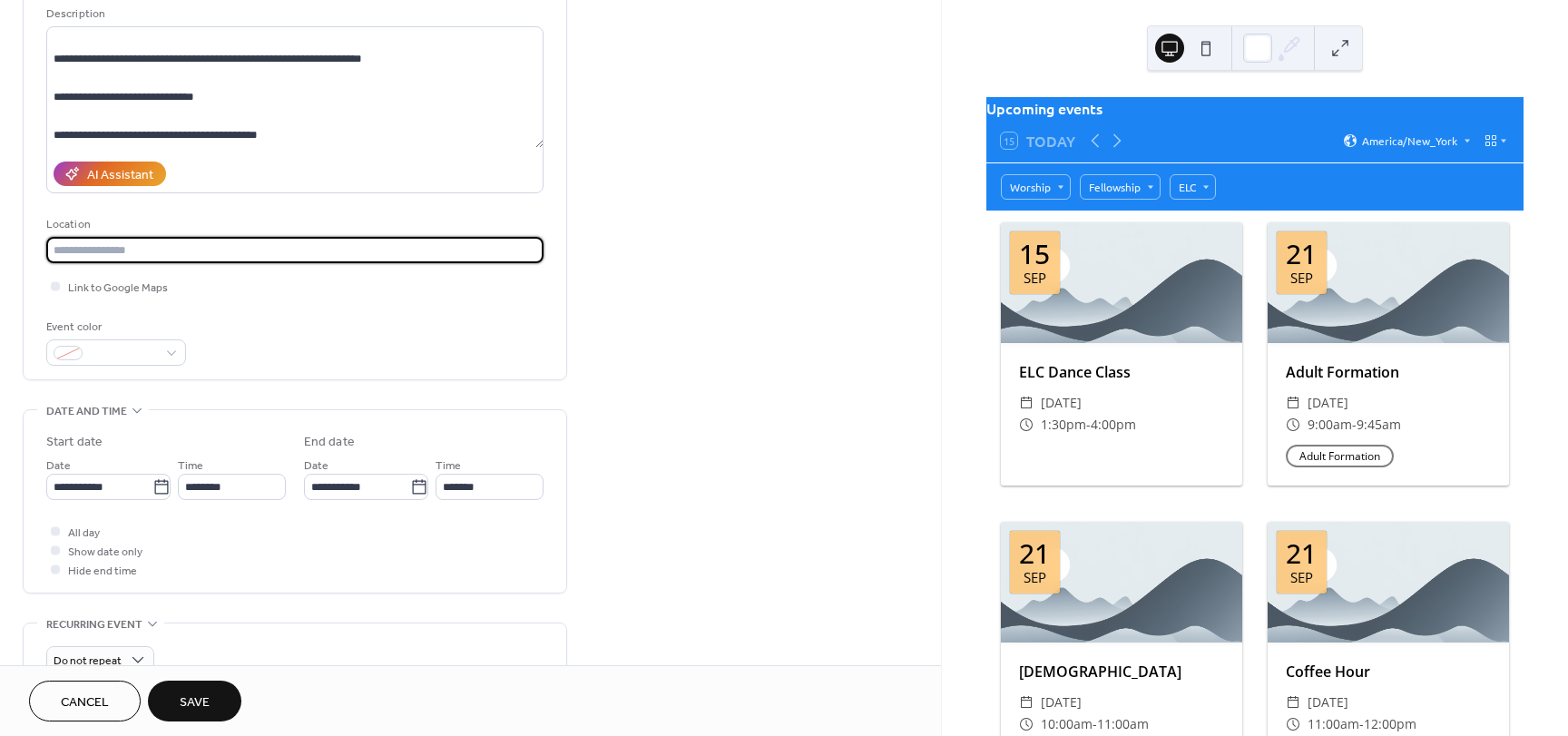
paste input "**********"
drag, startPoint x: 102, startPoint y: 246, endPoint x: 33, endPoint y: 253, distance: 69.4
click at [33, 253] on div "**********" at bounding box center [294, 150] width 543 height 459
type input "**********"
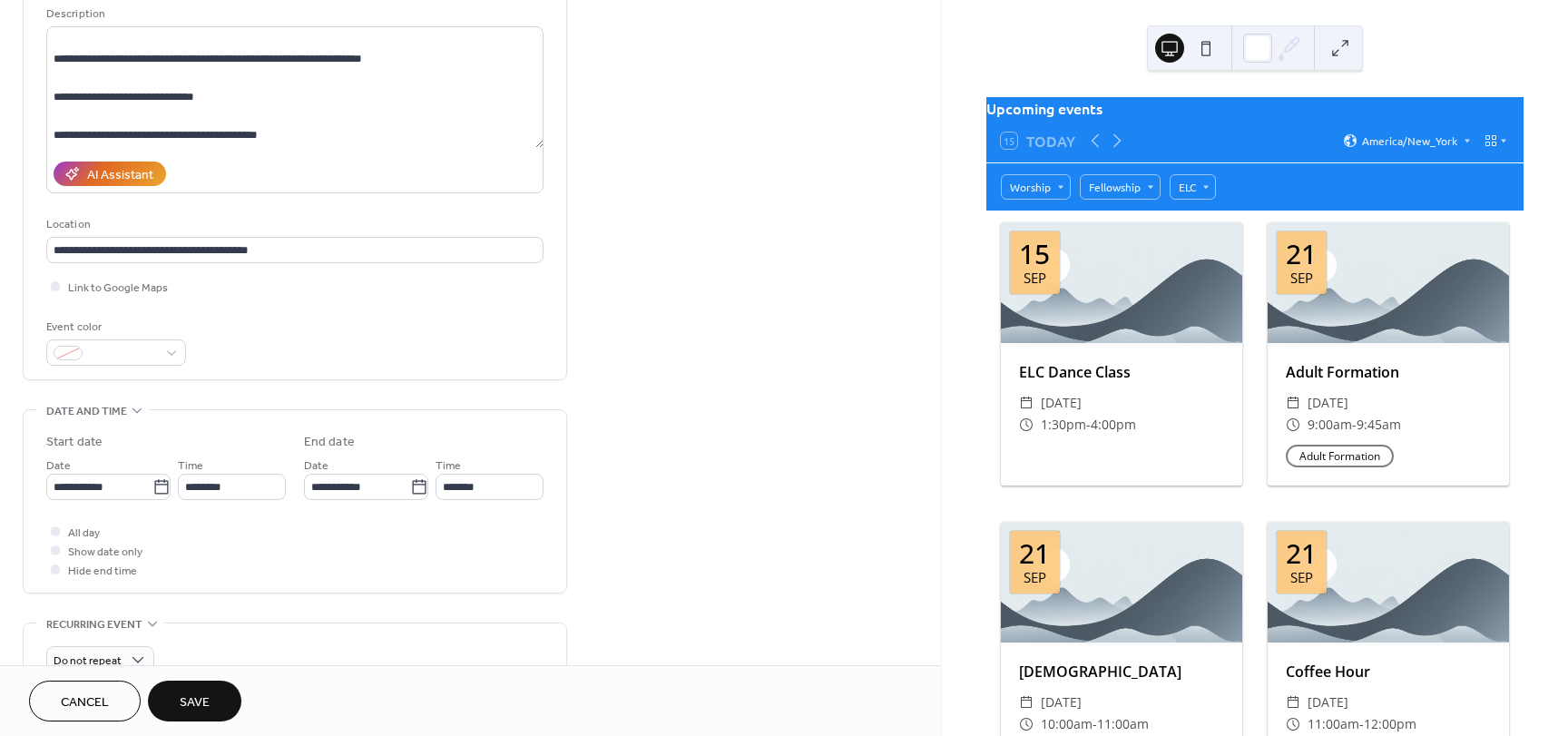
click at [448, 326] on div "Event color" at bounding box center [294, 341] width 497 height 48
click at [140, 492] on input "**********" at bounding box center [98, 487] width 106 height 26
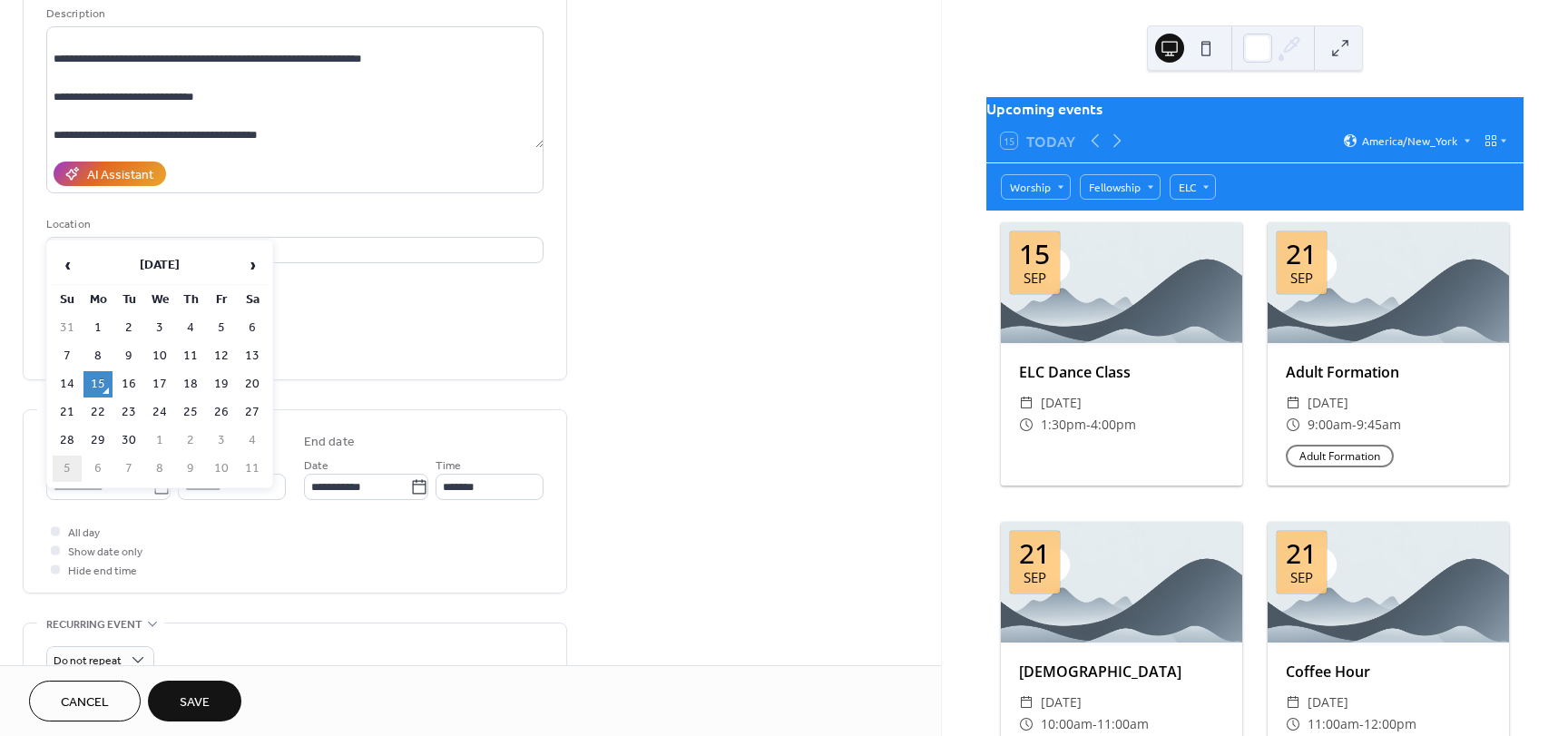
click at [73, 476] on td "5" at bounding box center [67, 469] width 29 height 26
type input "**********"
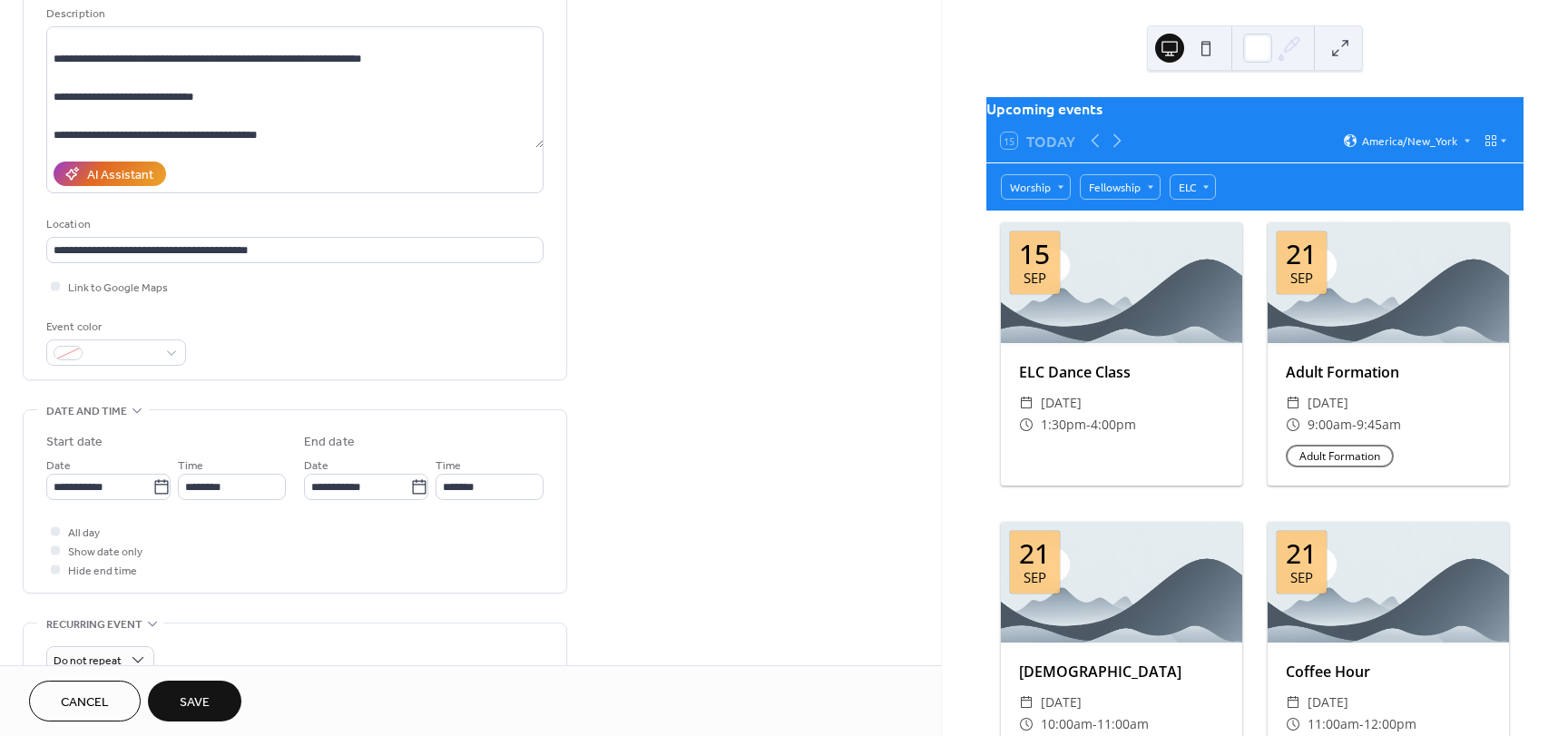
click at [216, 501] on div "**********" at bounding box center [294, 506] width 497 height 146
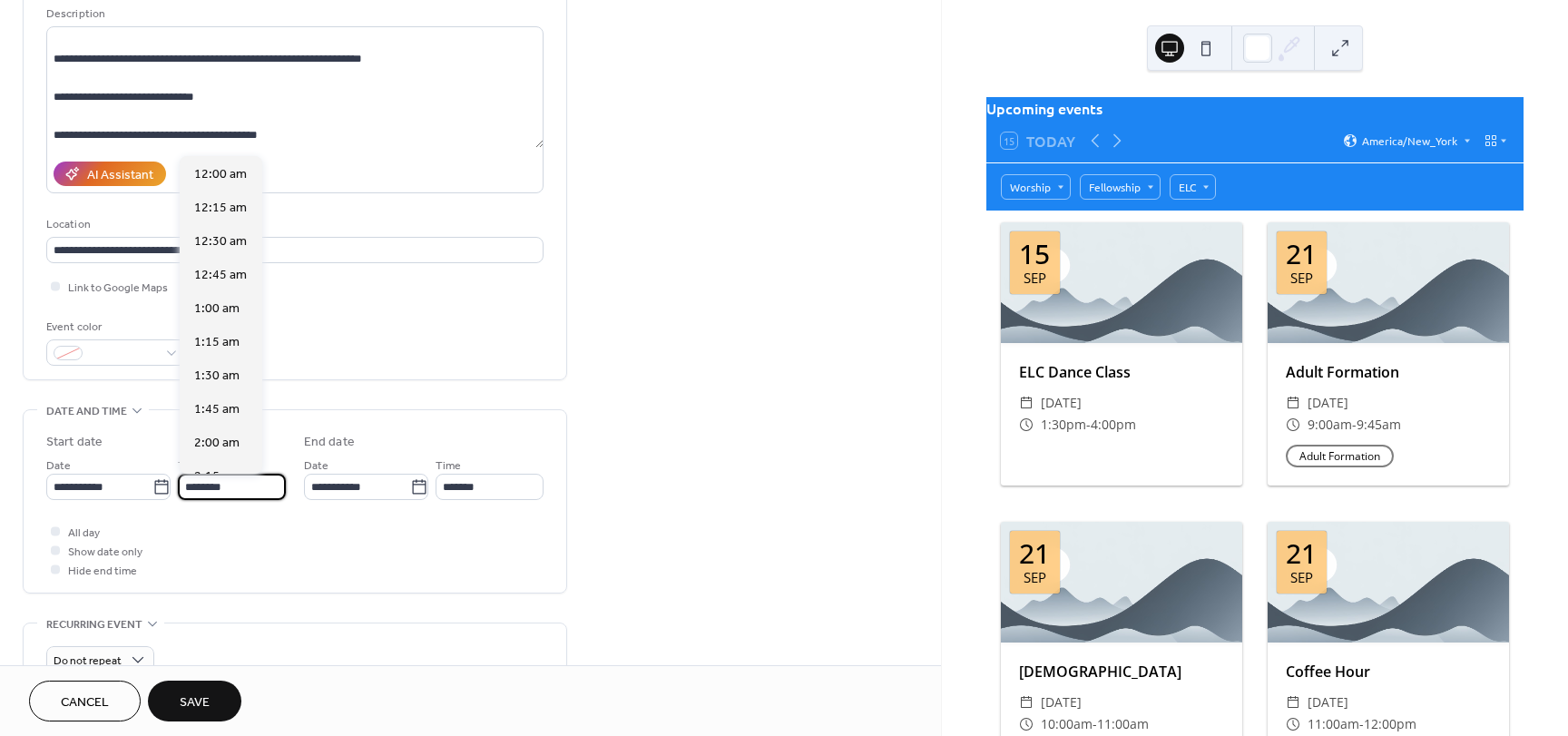
click at [216, 491] on input "********" at bounding box center [232, 487] width 108 height 26
click at [228, 323] on span "9:00 am" at bounding box center [217, 316] width 45 height 19
type input "*******"
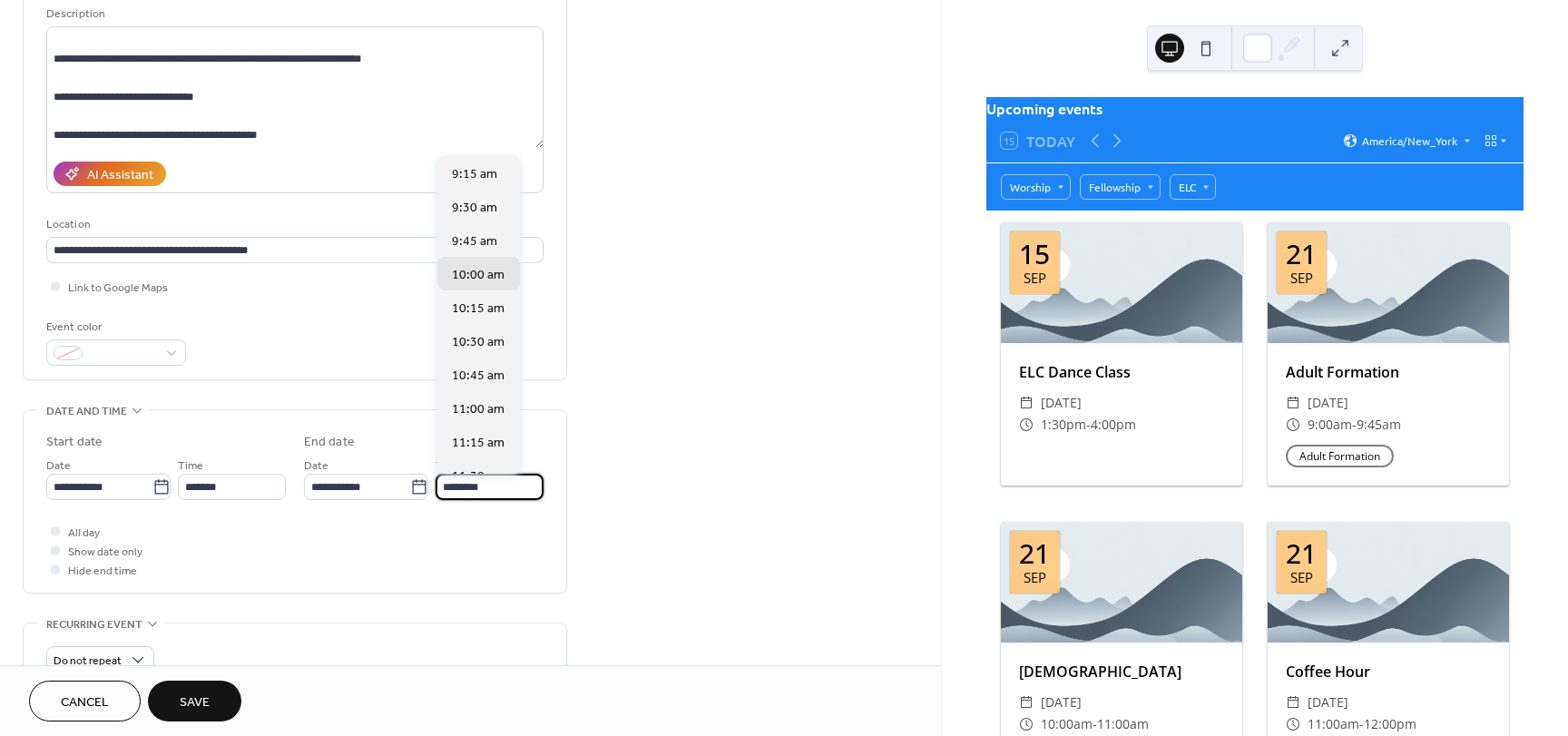
click at [494, 491] on input "********" at bounding box center [490, 487] width 108 height 26
click at [478, 243] on span "9:45 am" at bounding box center [475, 242] width 45 height 19
type input "*******"
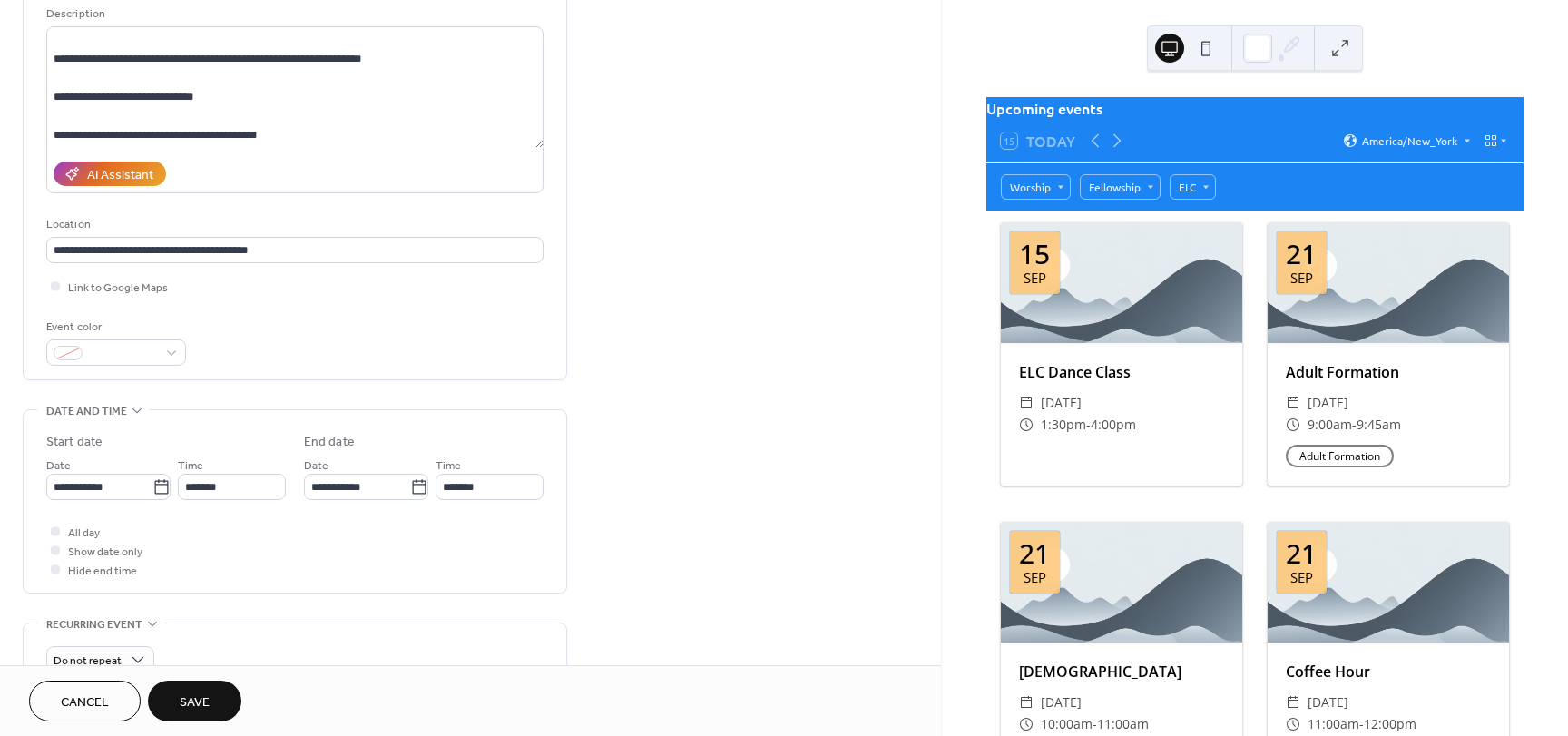
click at [376, 538] on div "All day Show date only Hide end time" at bounding box center [294, 549] width 497 height 57
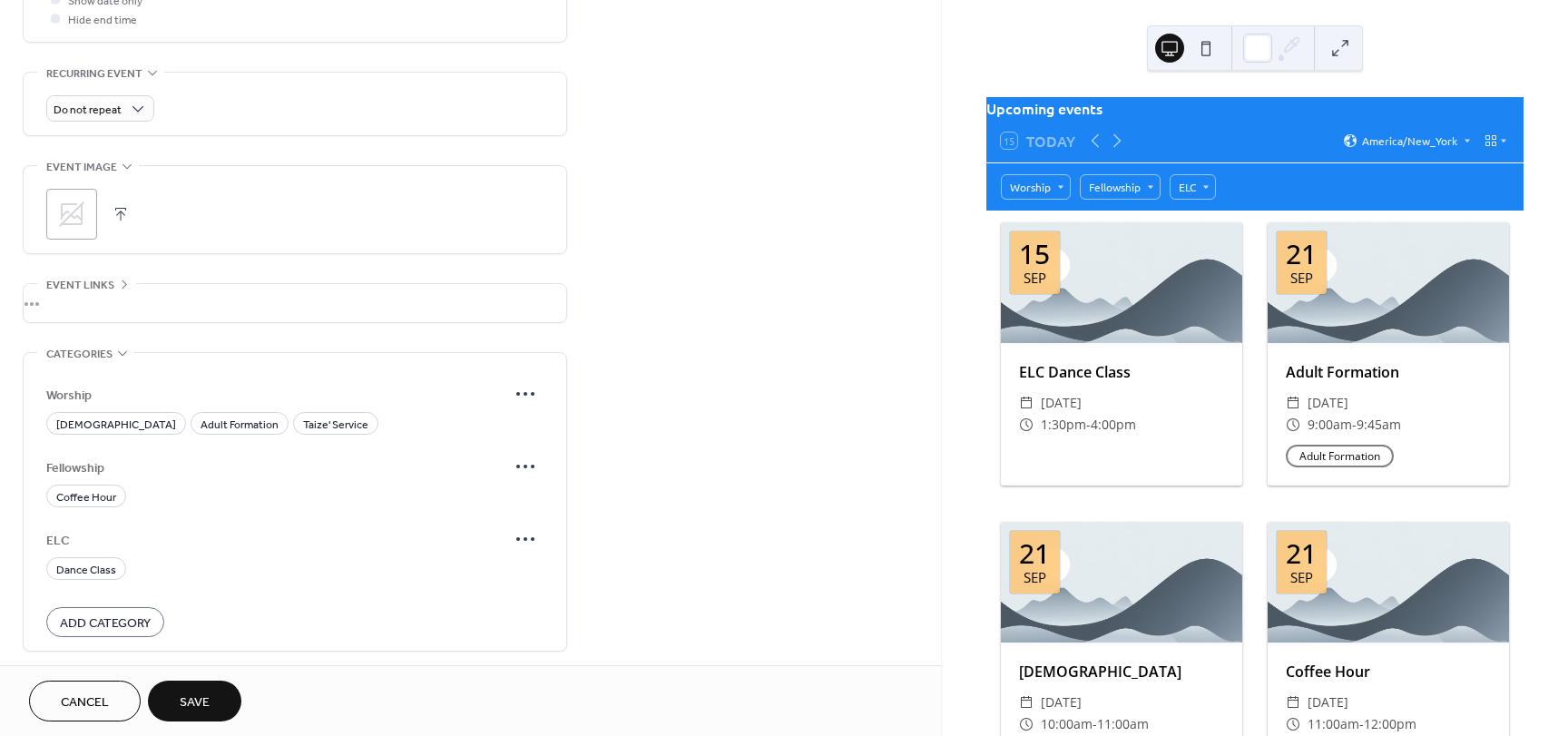
scroll to position [805, 0]
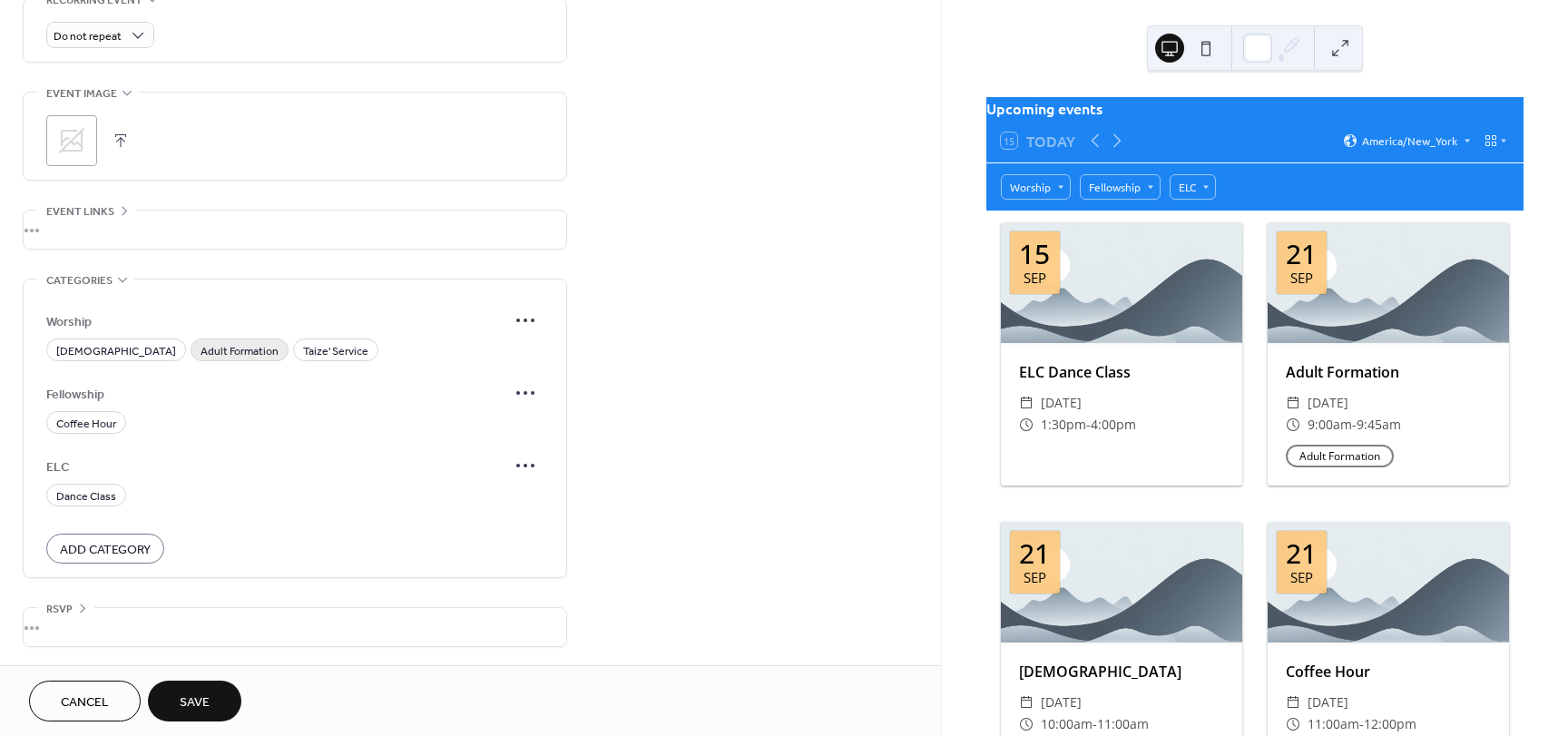
click at [217, 343] on span "Adult Formation" at bounding box center [239, 352] width 78 height 19
click at [230, 700] on button "Save" at bounding box center [195, 701] width 94 height 41
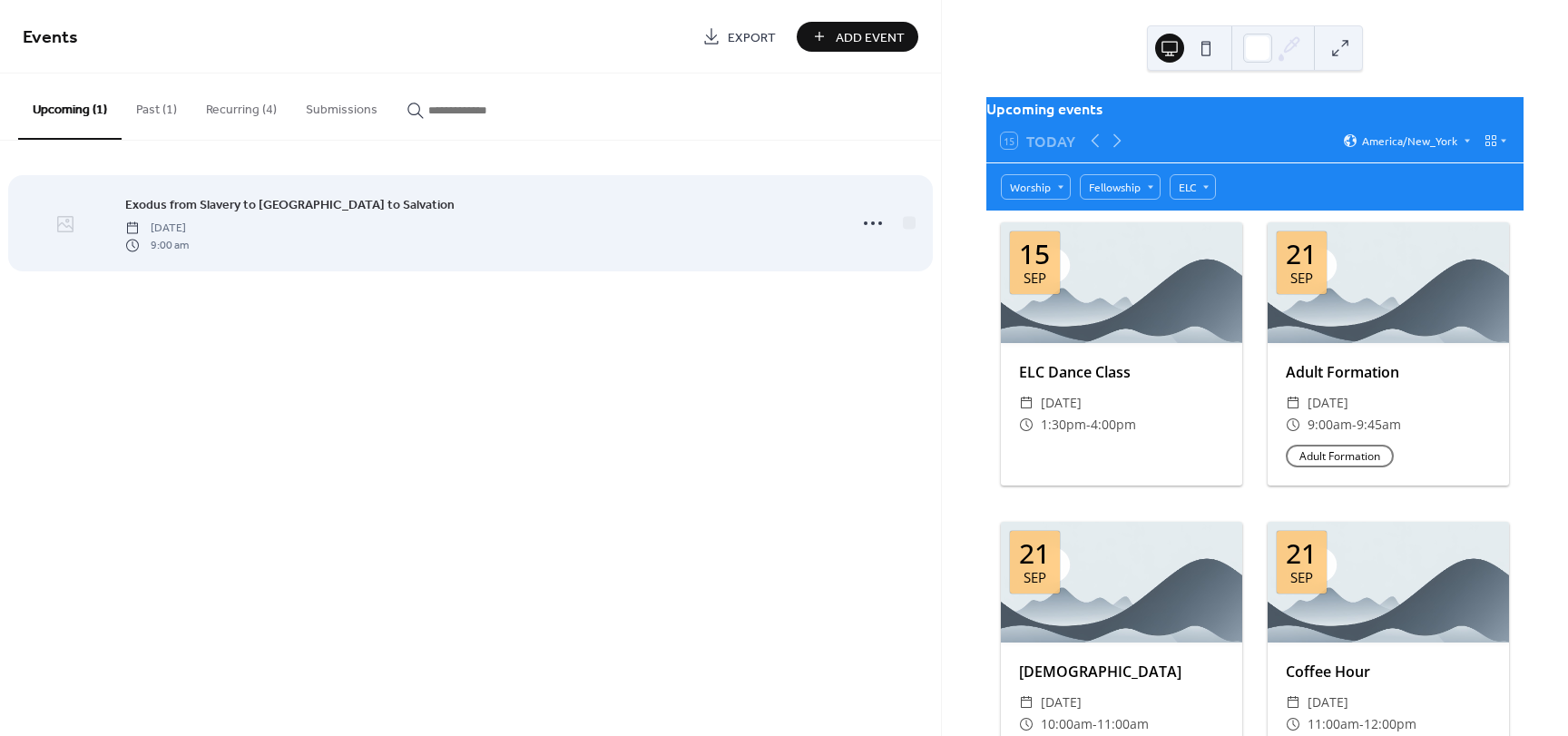
click at [52, 212] on div at bounding box center [65, 224] width 84 height 64
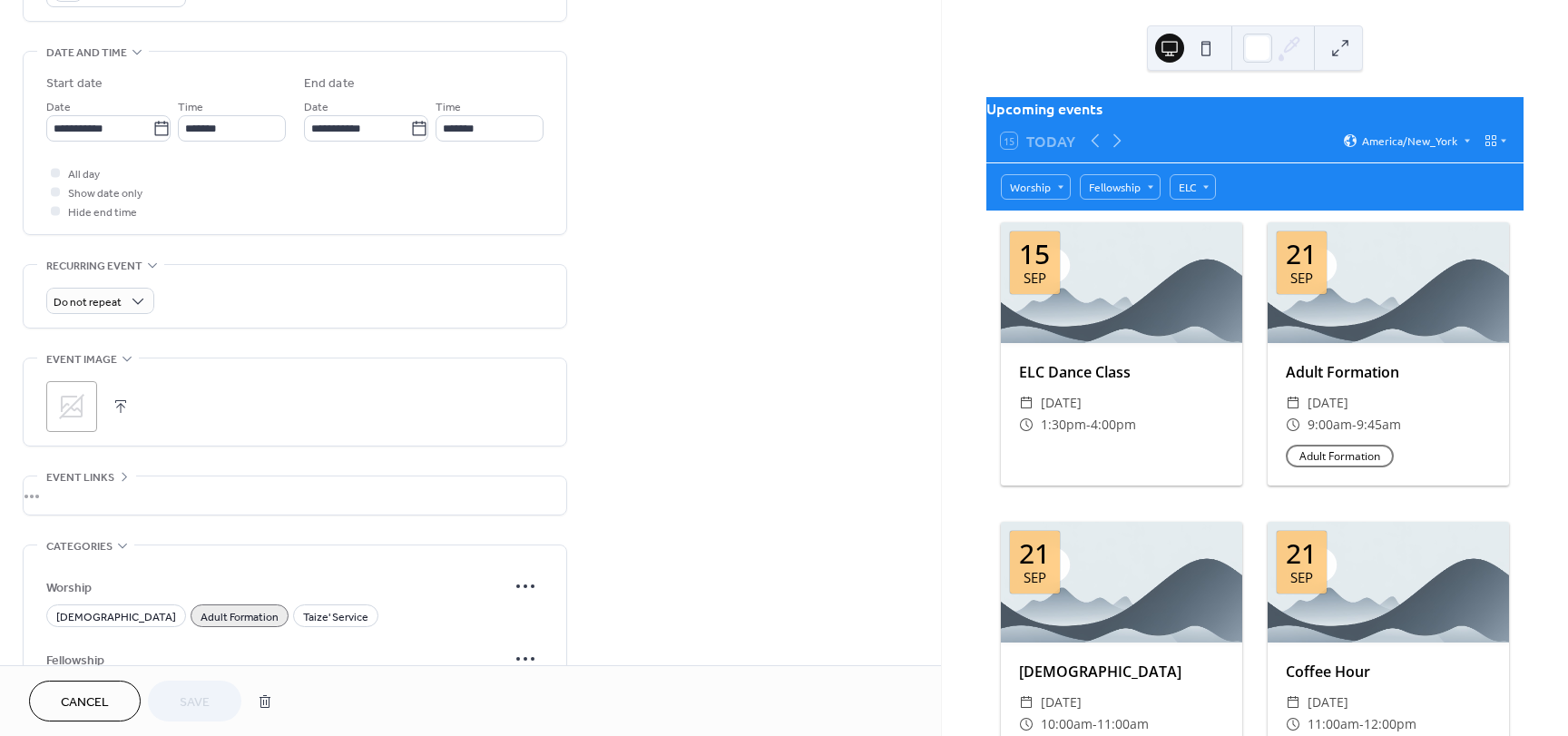
scroll to position [545, 0]
drag, startPoint x: 72, startPoint y: 405, endPoint x: 103, endPoint y: 396, distance: 32.3
click at [72, 405] on icon at bounding box center [71, 401] width 25 height 25
click at [220, 697] on button "Save" at bounding box center [195, 701] width 94 height 41
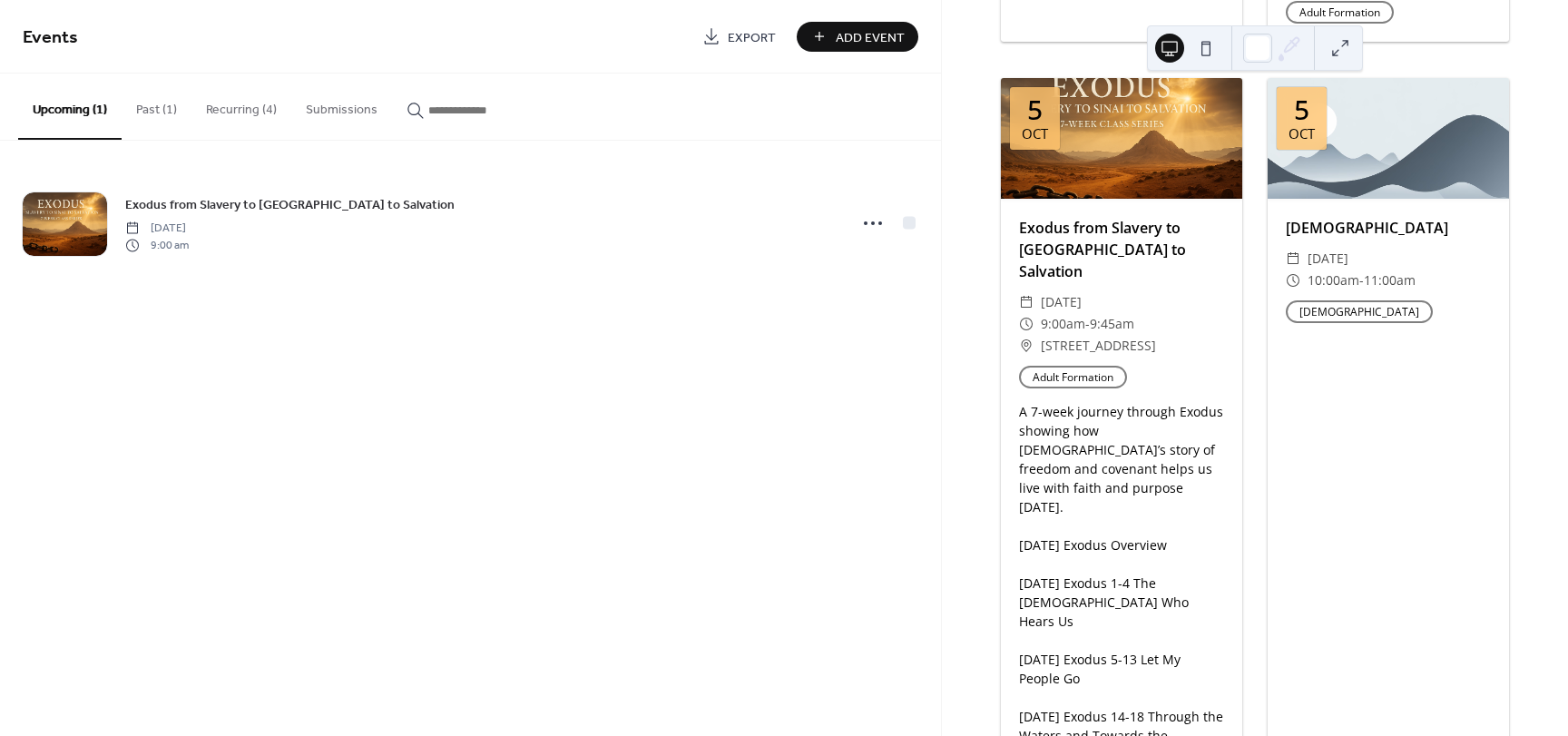
scroll to position [1633, 0]
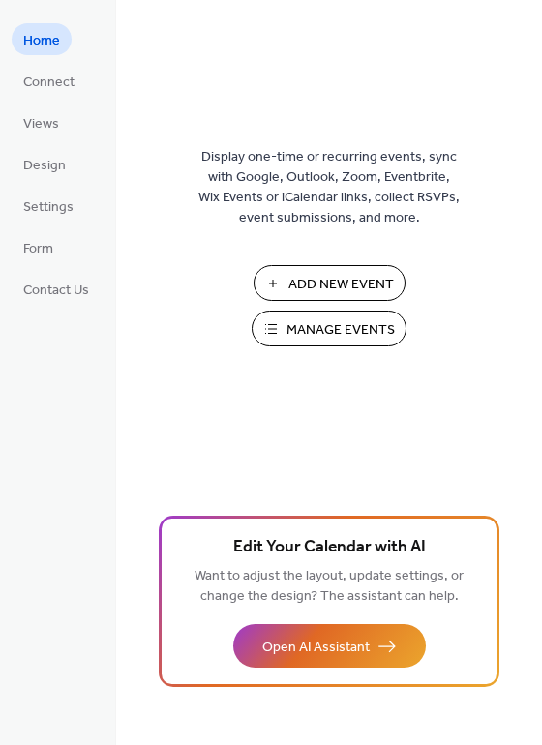
click at [304, 324] on span "Manage Events" at bounding box center [340, 330] width 108 height 20
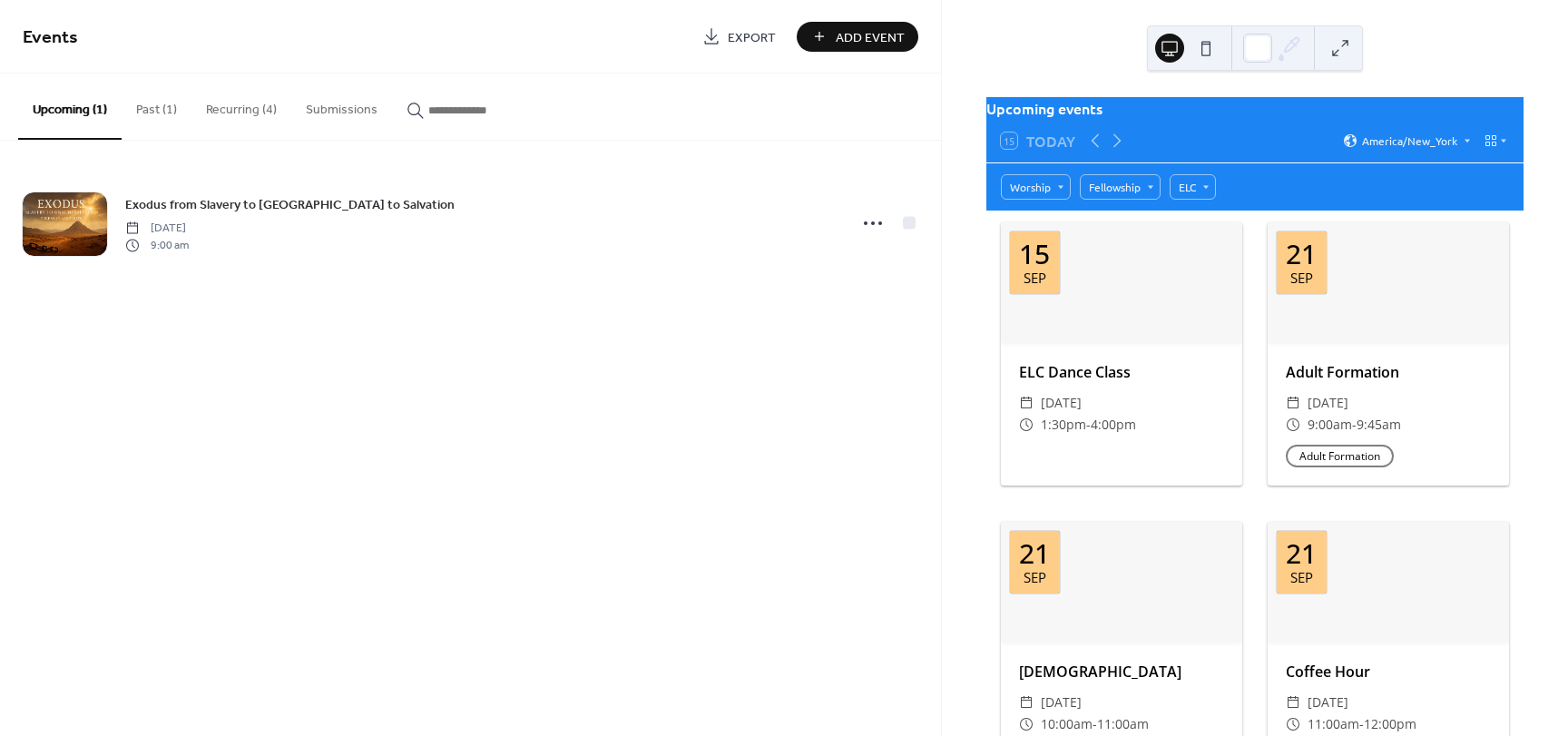
click at [242, 106] on button "Recurring (4)" at bounding box center [241, 105] width 99 height 65
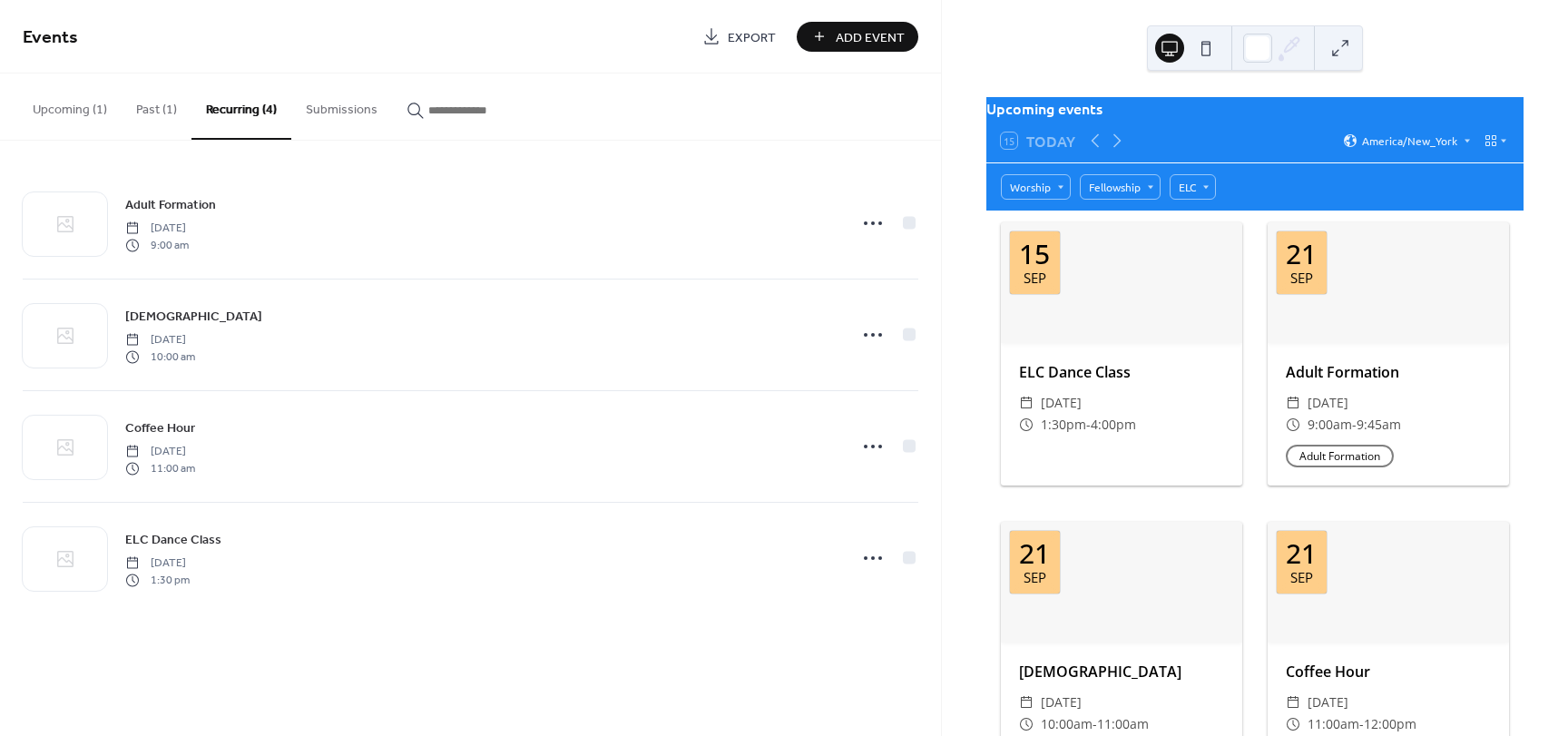
click at [345, 122] on button "Submissions" at bounding box center [341, 105] width 100 height 65
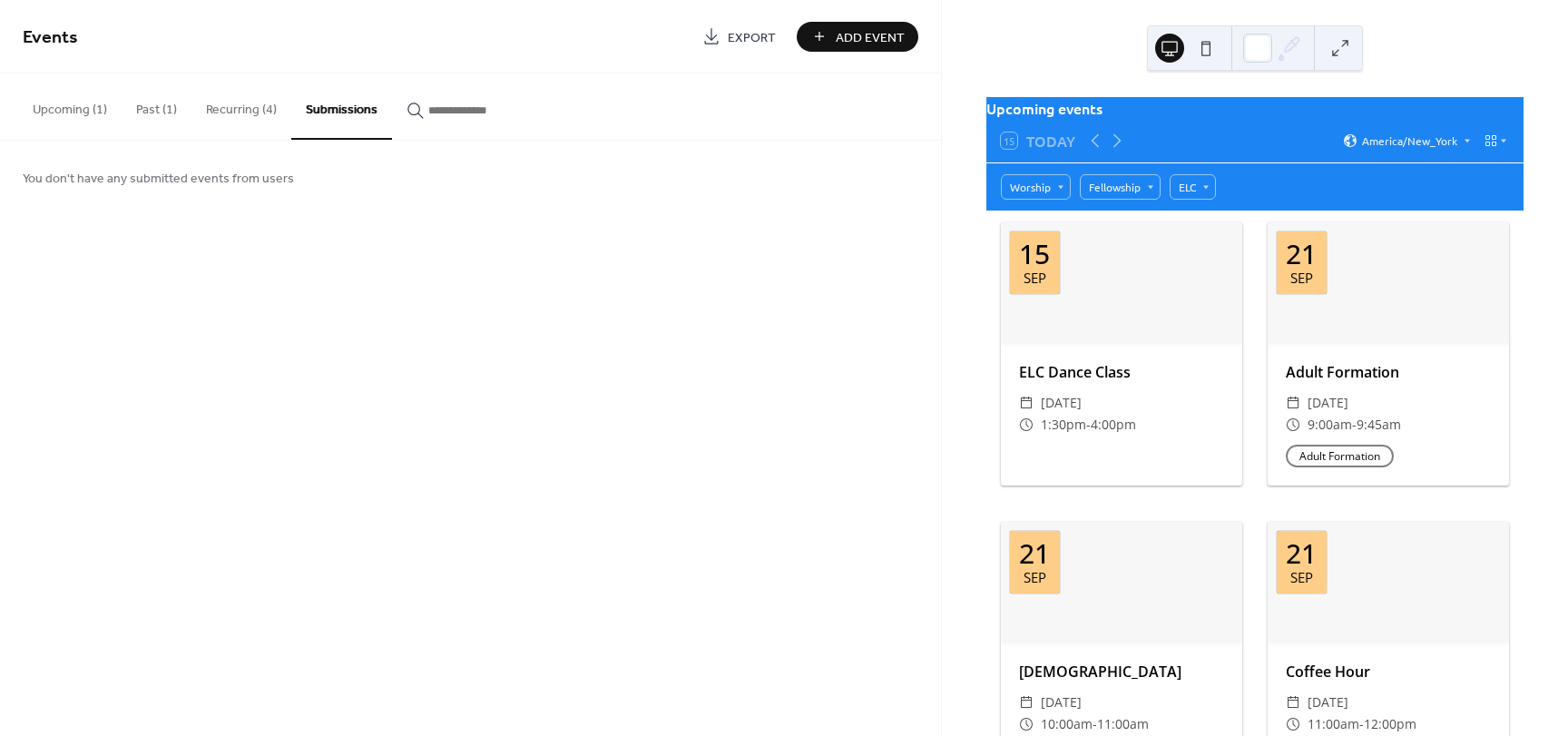
click at [155, 106] on button "Past (1)" at bounding box center [157, 105] width 70 height 65
click at [221, 115] on button "Recurring (4)" at bounding box center [241, 105] width 99 height 65
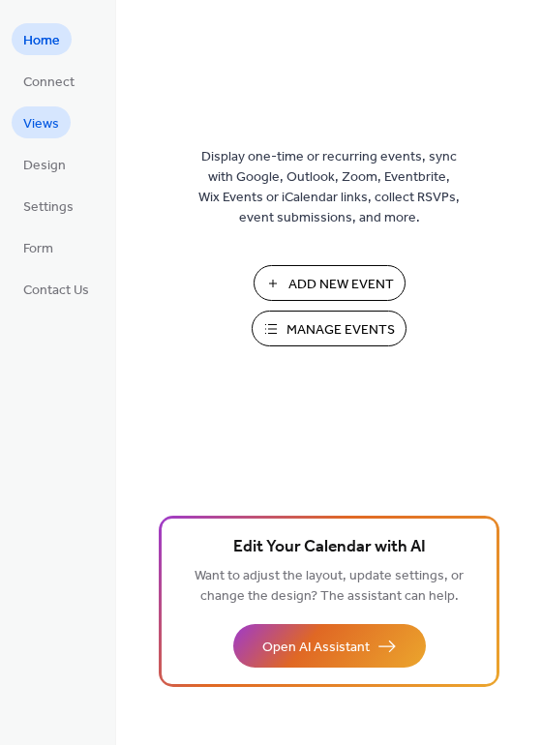
click at [40, 106] on link "Views" at bounding box center [41, 122] width 59 height 32
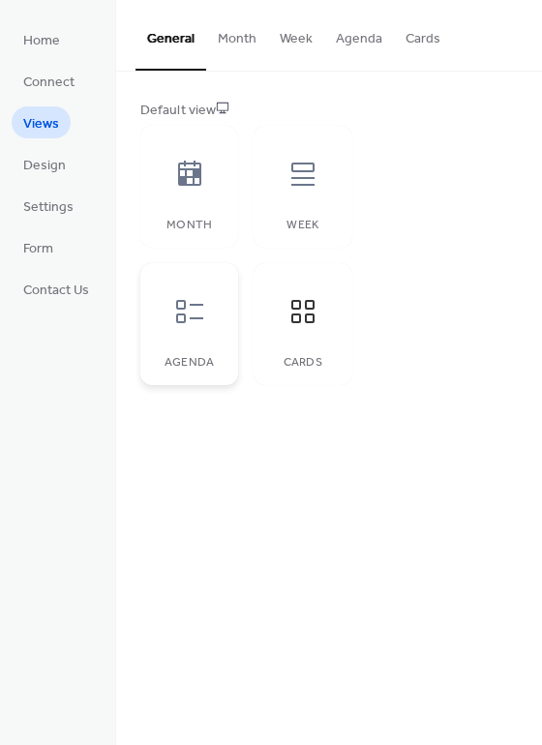
click at [179, 324] on icon at bounding box center [189, 311] width 31 height 31
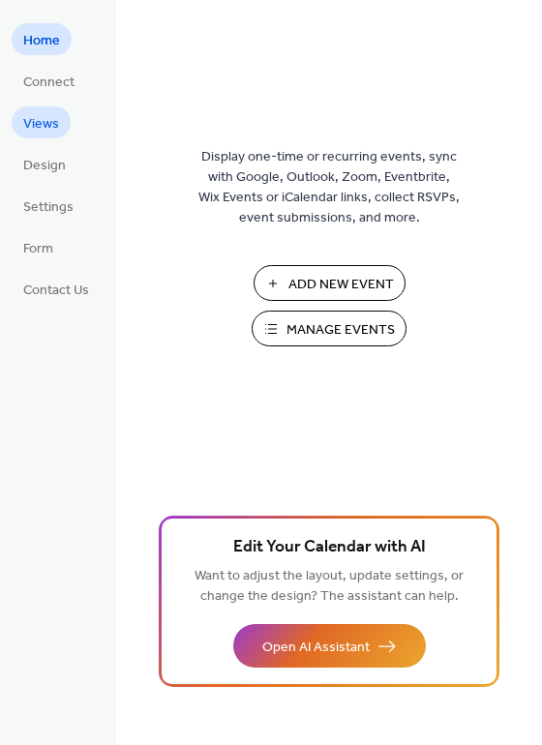
click at [46, 131] on span "Views" at bounding box center [41, 124] width 36 height 20
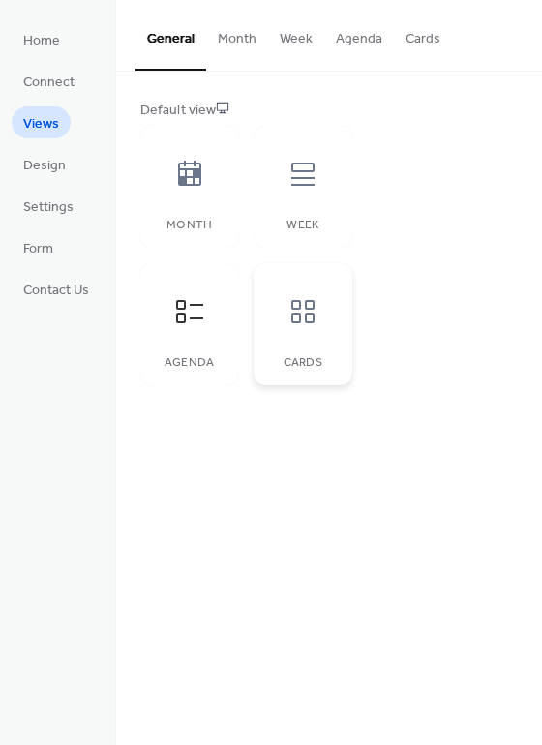
click at [283, 354] on div "Cards" at bounding box center [303, 324] width 98 height 122
